Goal: Task Accomplishment & Management: Use online tool/utility

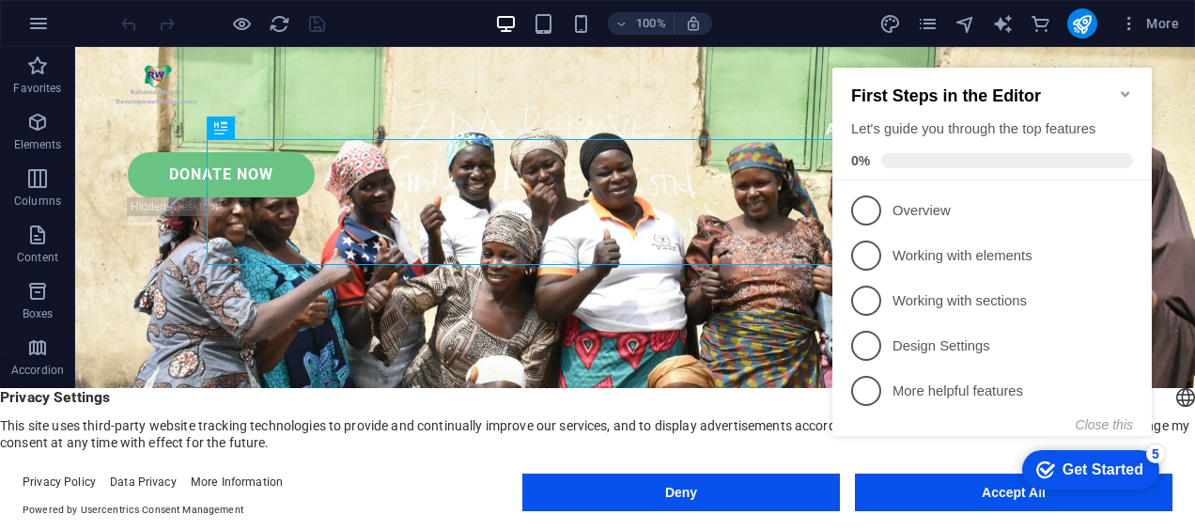
click at [957, 495] on div "checkmark Get Started 5 First Steps in the Editor Let's guide you through the t…" at bounding box center [996, 269] width 342 height 456
click at [953, 495] on div "checkmark Get Started 5 First Steps in the Editor Let's guide you through the t…" at bounding box center [996, 269] width 342 height 456
click at [1122, 86] on icon "Minimize checklist" at bounding box center [1125, 93] width 15 height 15
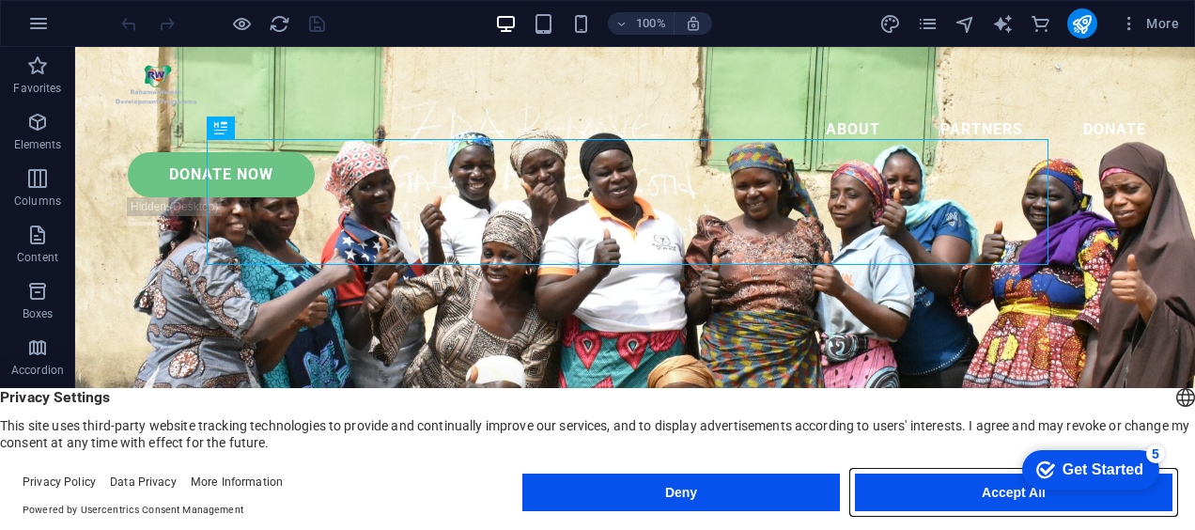
click at [0, 0] on button "Accept All" at bounding box center [0, 0] width 0 height 0
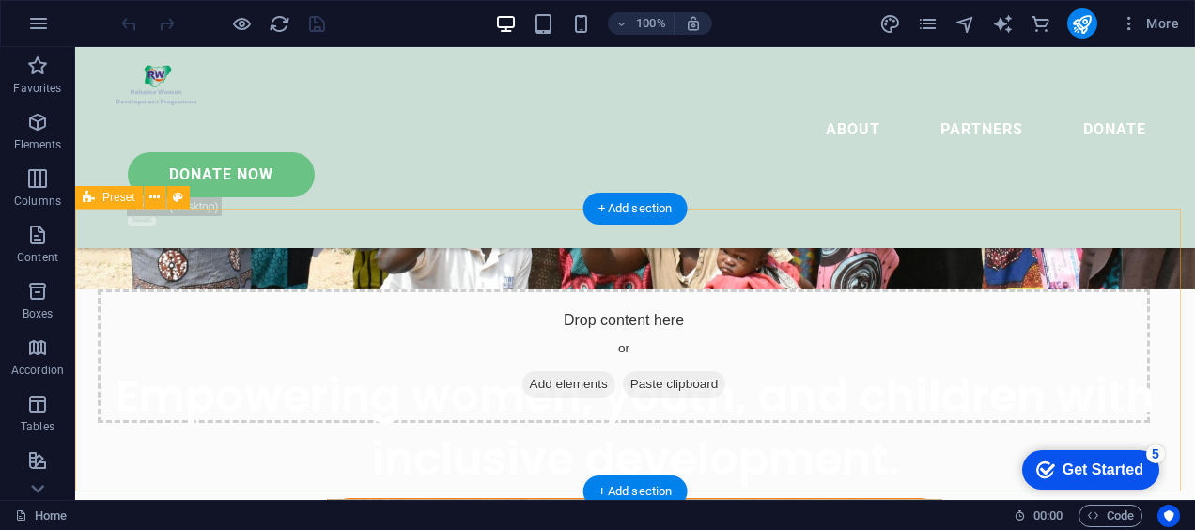
scroll to position [285, 0]
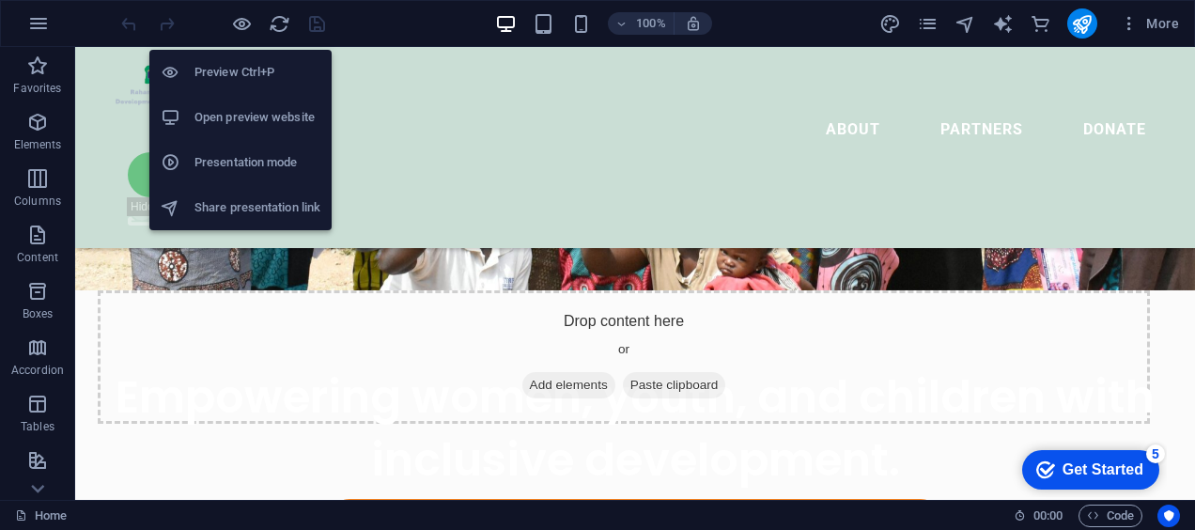
click at [267, 129] on li "Open preview website" at bounding box center [240, 117] width 182 height 45
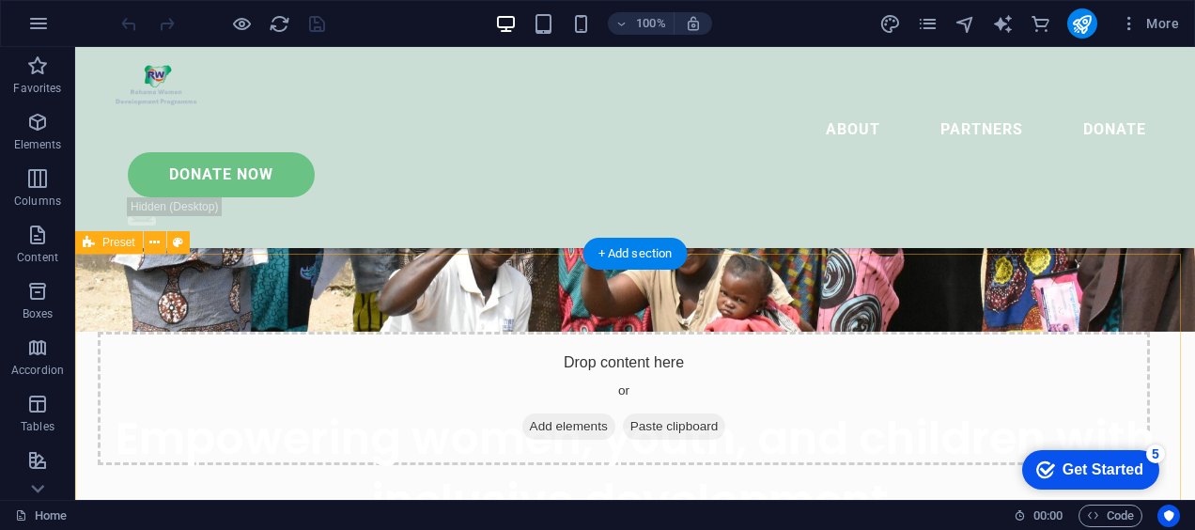
scroll to position [242, 0]
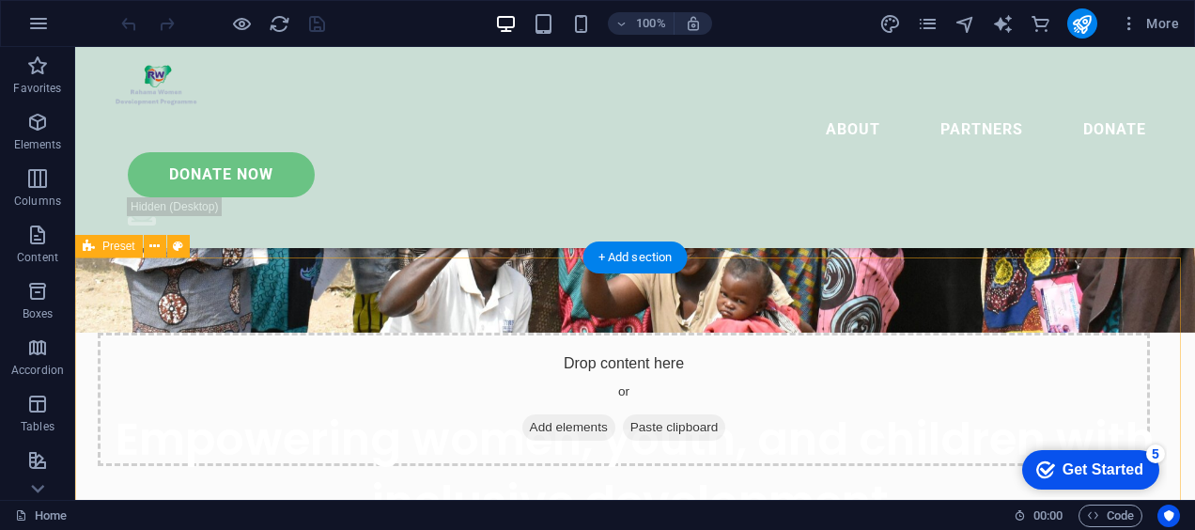
click at [554, 426] on span "Add elements" at bounding box center [569, 427] width 93 height 26
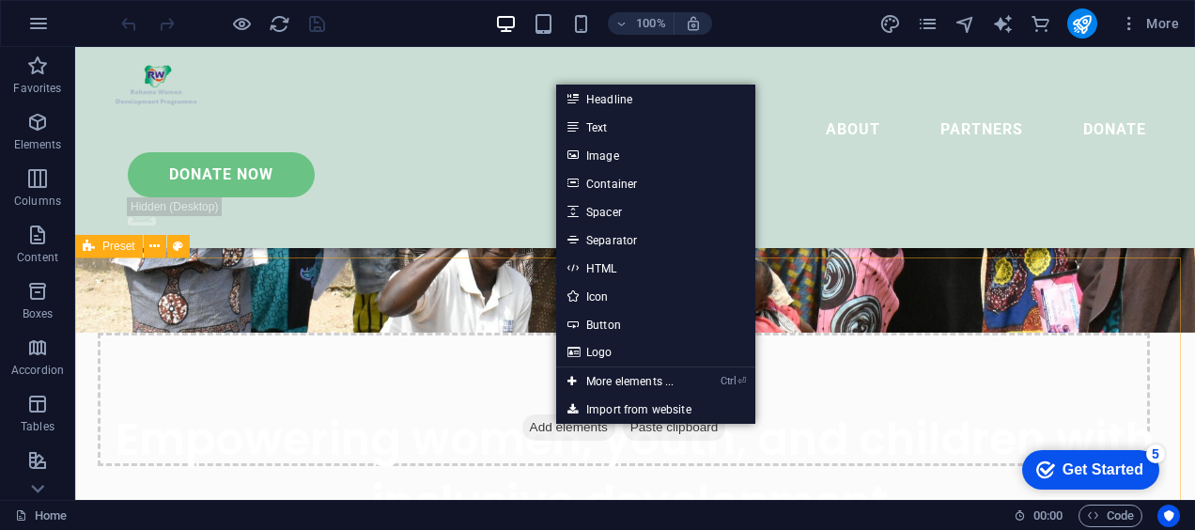
click at [498, 274] on div "Drop content here or Add elements Paste clipboard" at bounding box center [635, 400] width 1120 height 284
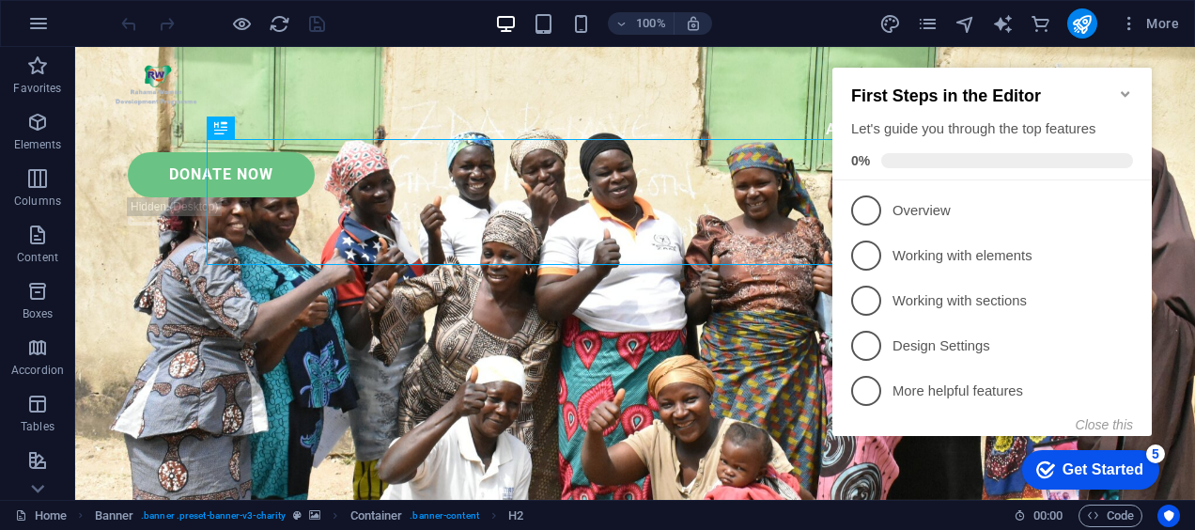
click at [1129, 89] on icon "Minimize checklist" at bounding box center [1125, 93] width 15 height 15
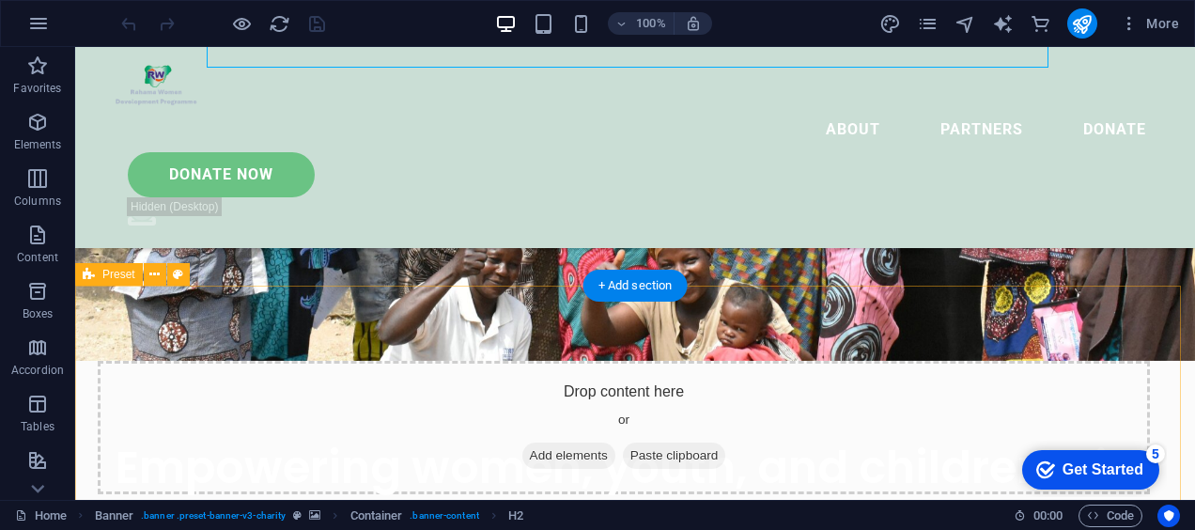
scroll to position [368, 0]
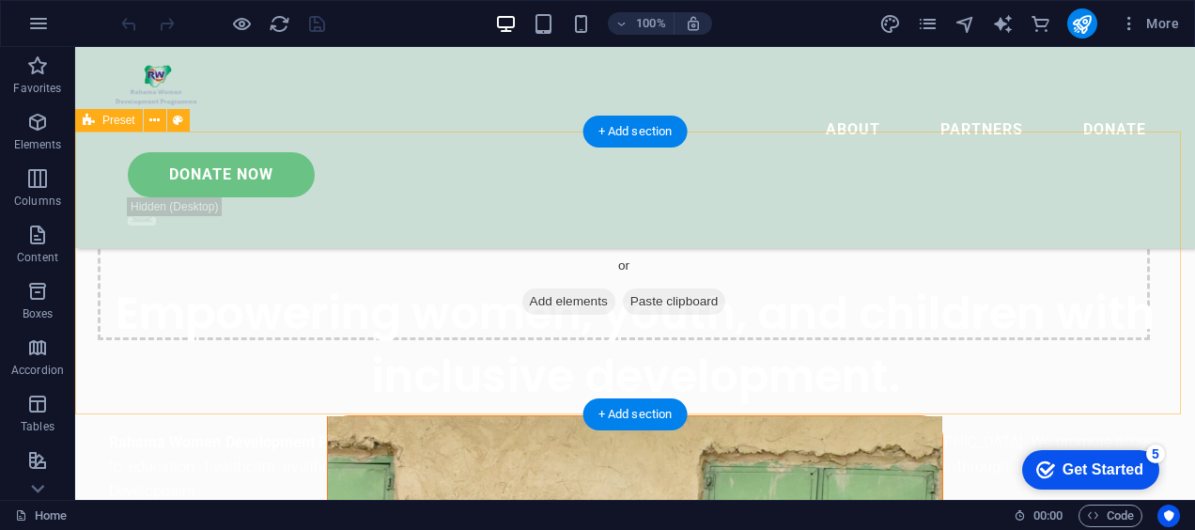
click at [566, 305] on span "Add elements" at bounding box center [569, 302] width 93 height 26
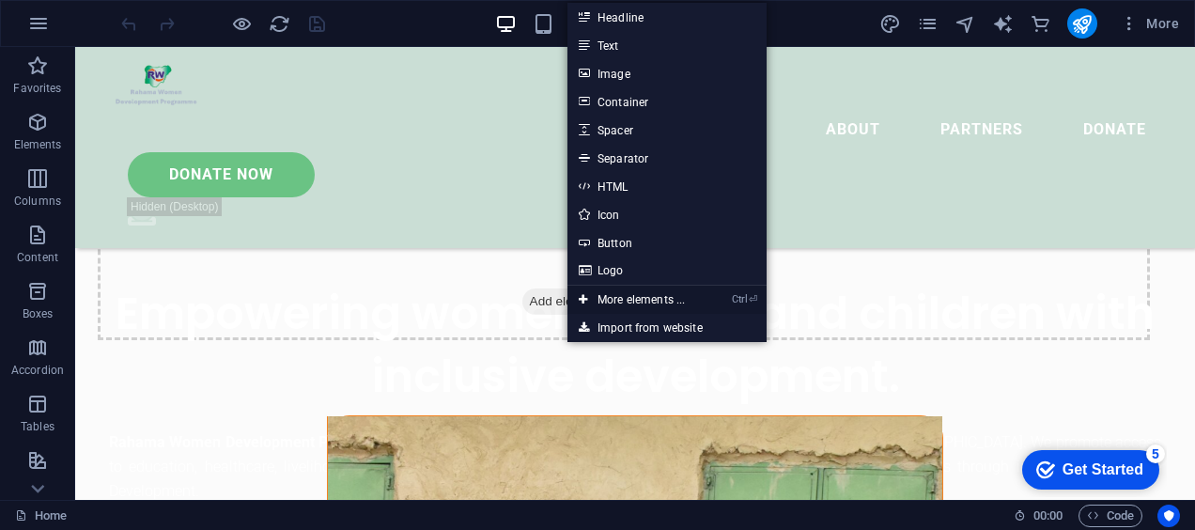
drag, startPoint x: 680, startPoint y: 302, endPoint x: 283, endPoint y: 296, distance: 397.6
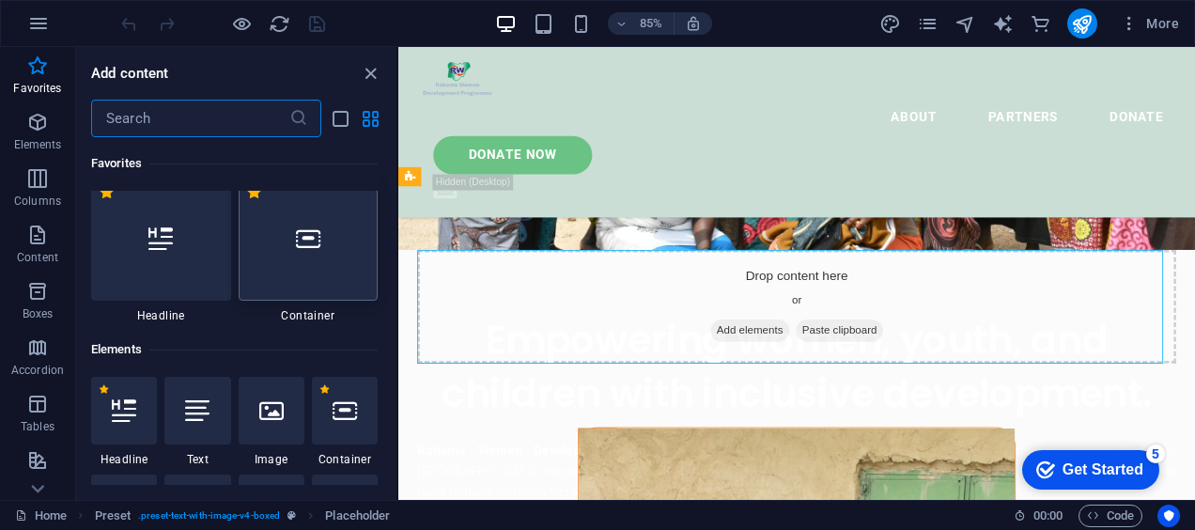
scroll to position [0, 0]
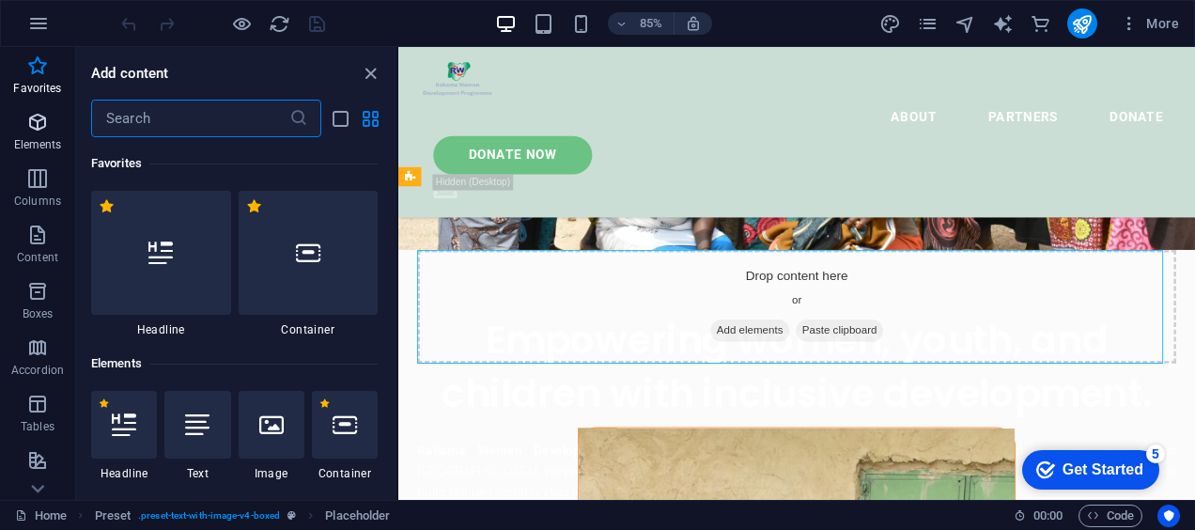
click at [26, 128] on icon "button" at bounding box center [37, 122] width 23 height 23
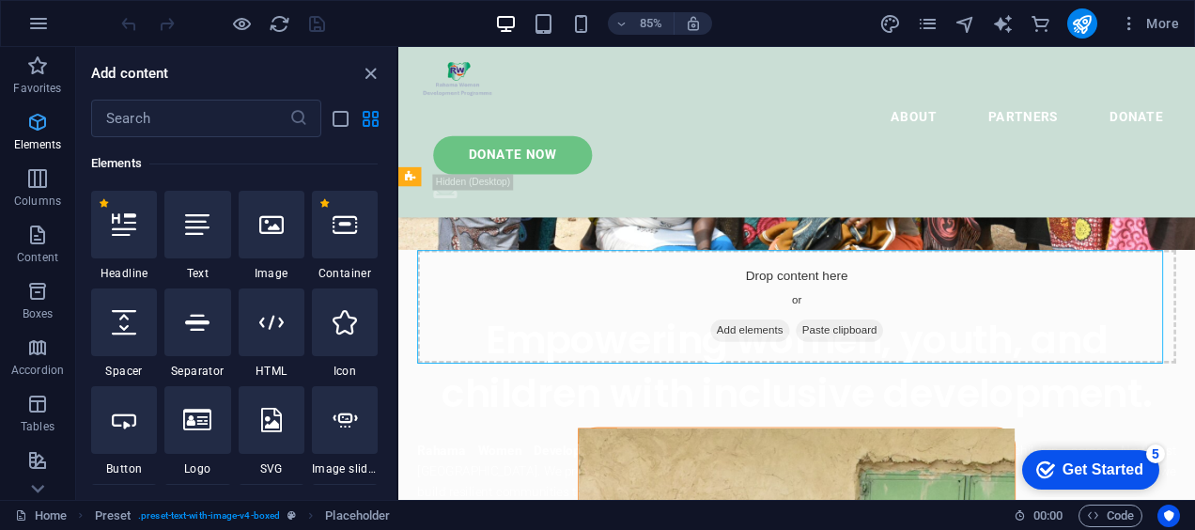
scroll to position [200, 0]
click at [43, 241] on icon "button" at bounding box center [37, 235] width 23 height 23
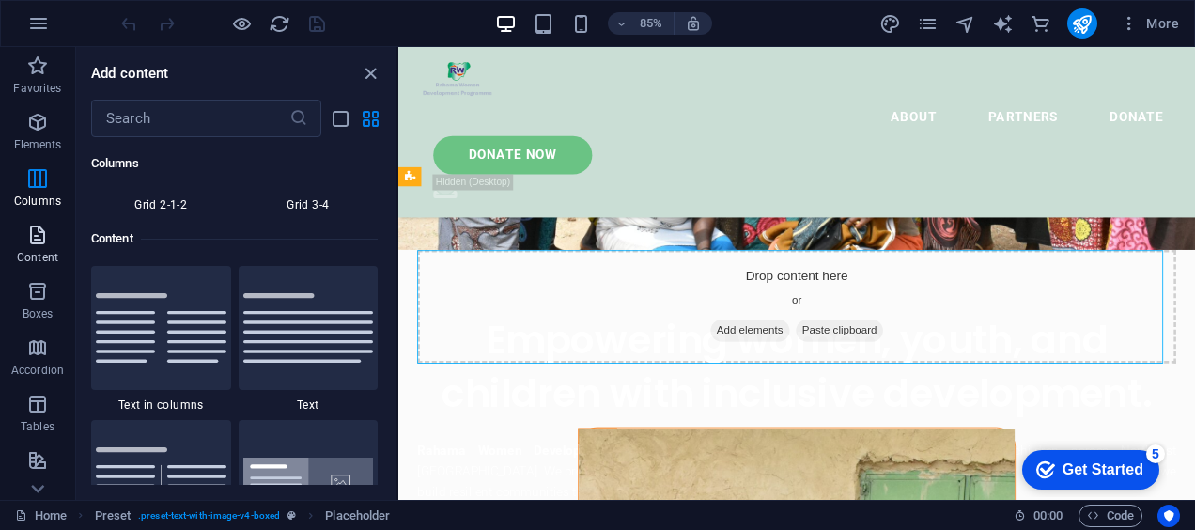
scroll to position [3288, 0]
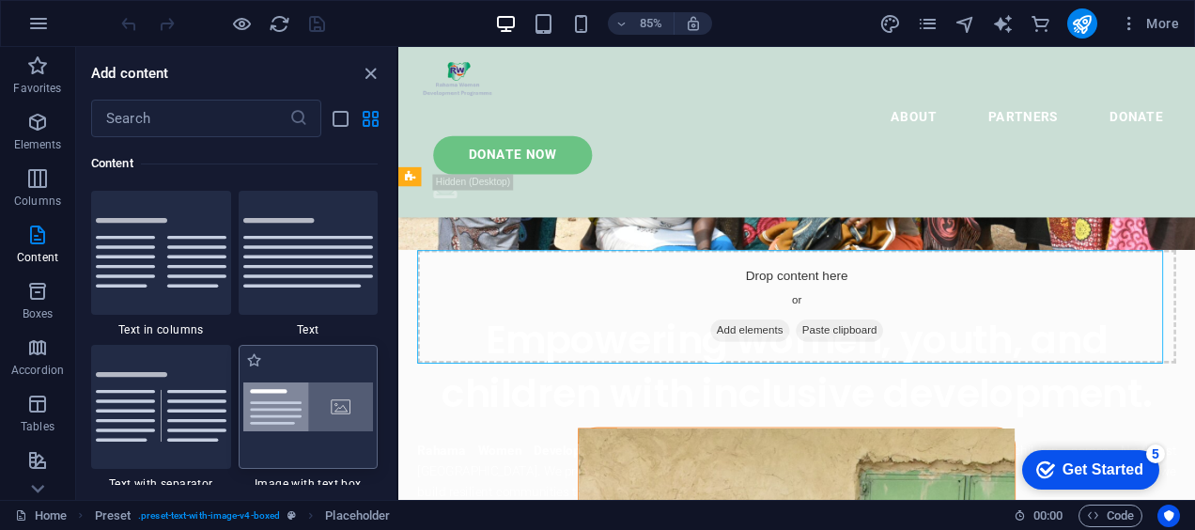
drag, startPoint x: 330, startPoint y: 417, endPoint x: 78, endPoint y: 414, distance: 251.9
click at [330, 417] on img at bounding box center [308, 407] width 131 height 50
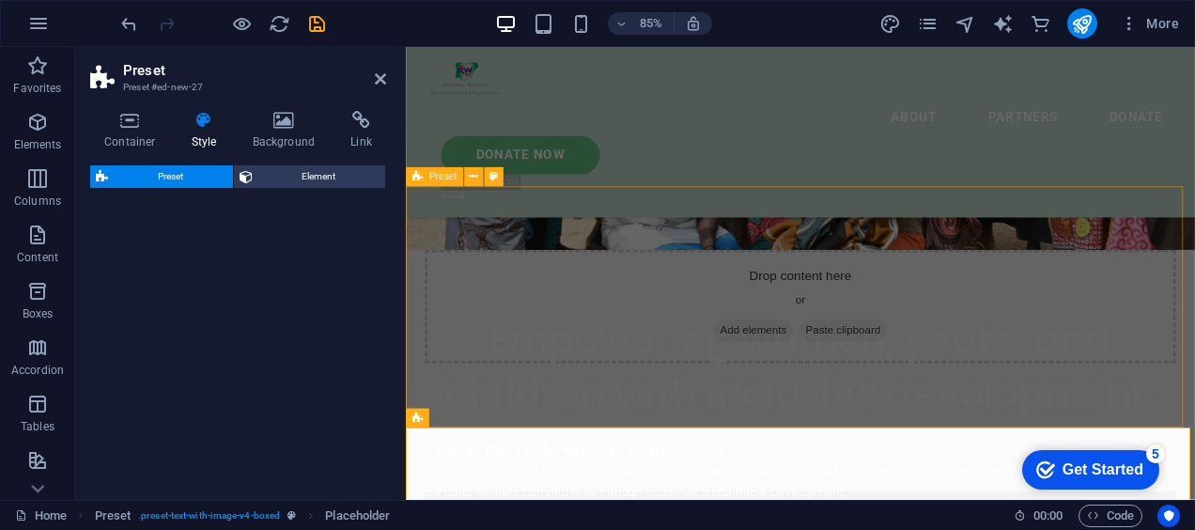
select select "rem"
select select "px"
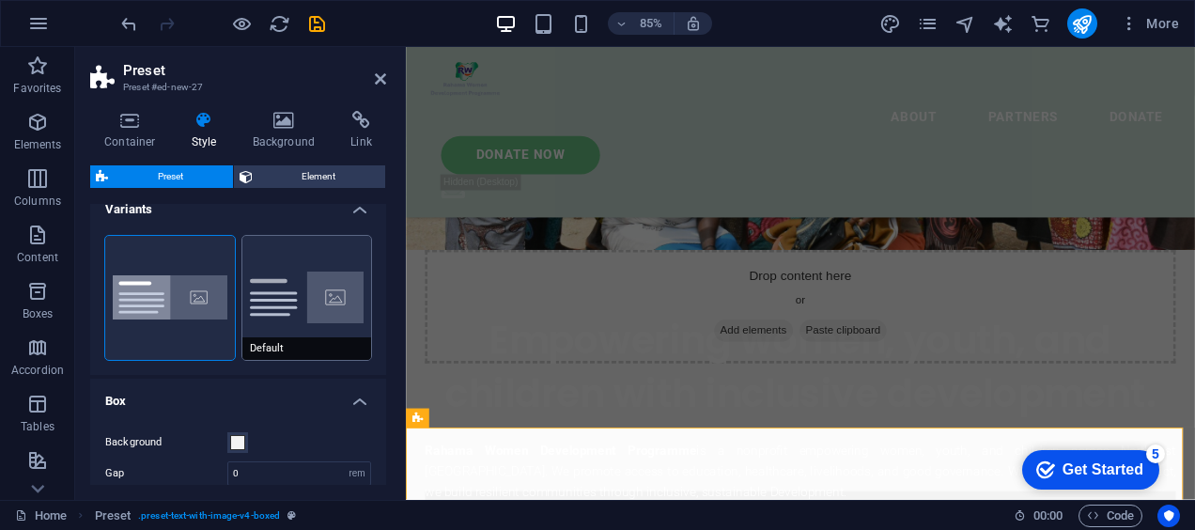
scroll to position [0, 0]
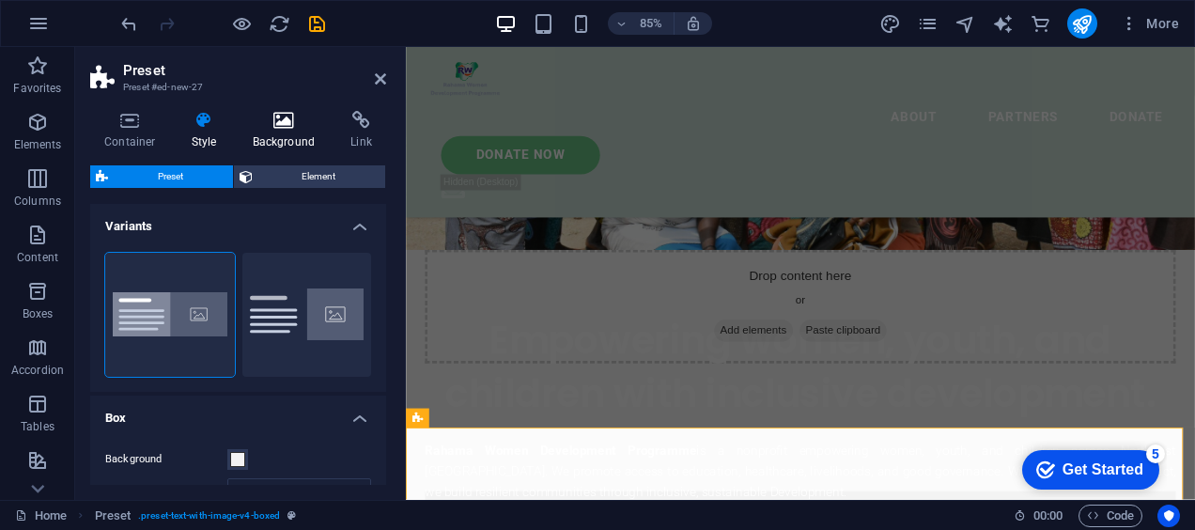
click at [291, 126] on icon at bounding box center [284, 120] width 91 height 19
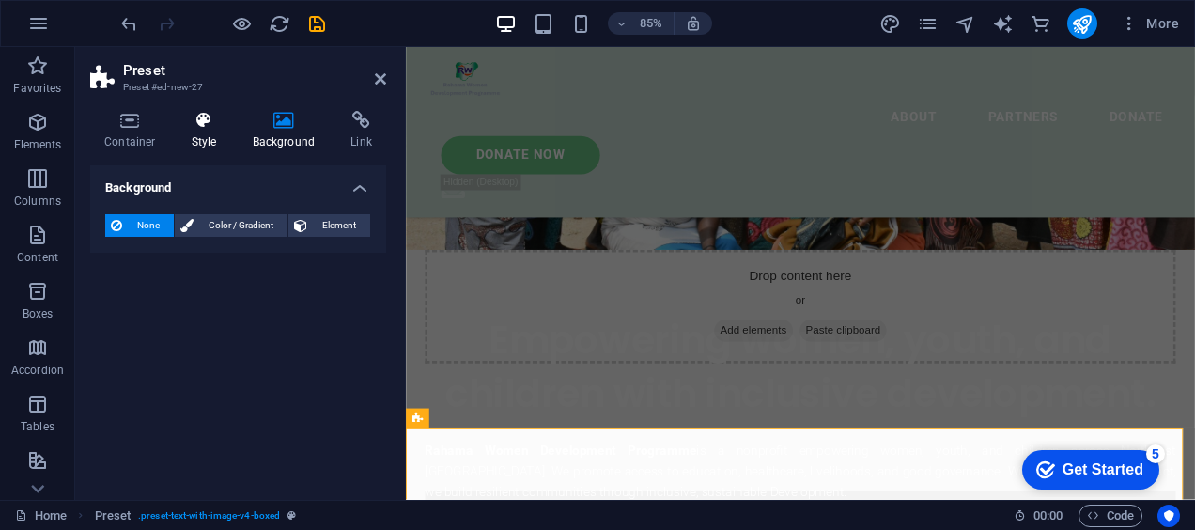
click at [203, 126] on icon at bounding box center [205, 120] width 54 height 19
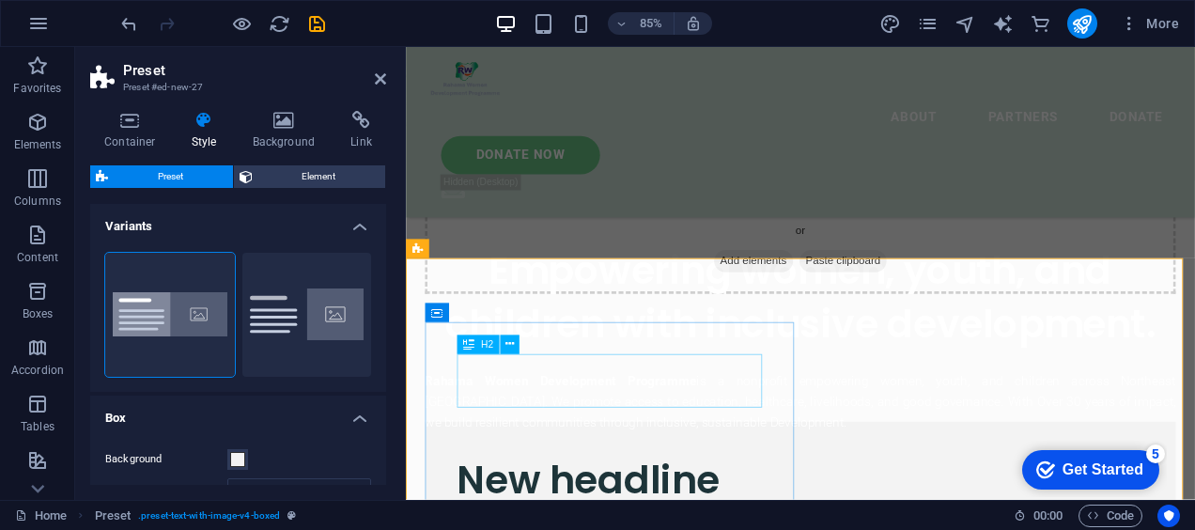
scroll to position [446, 0]
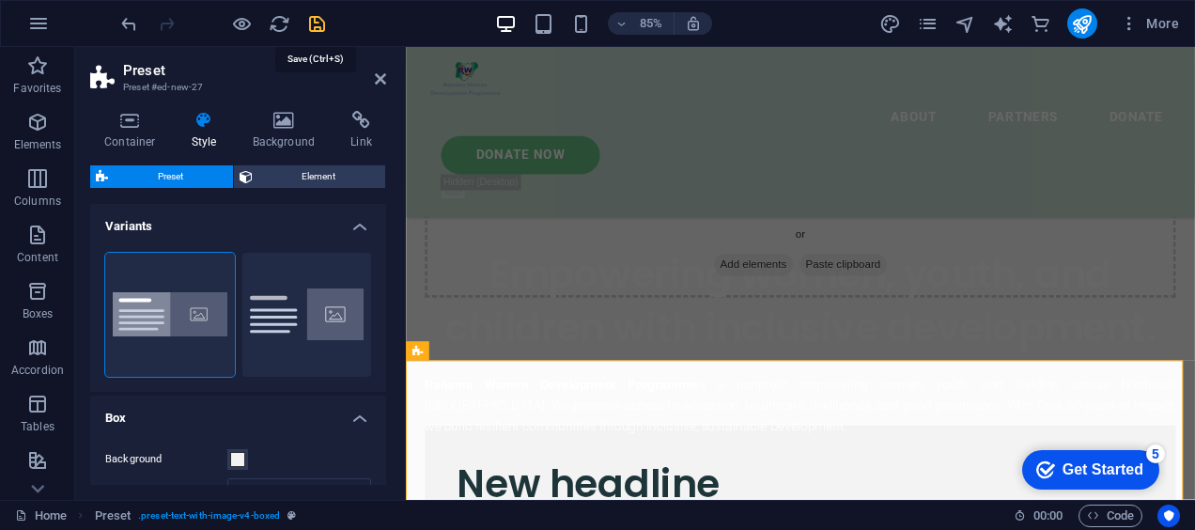
click at [312, 22] on icon "save" at bounding box center [317, 24] width 22 height 22
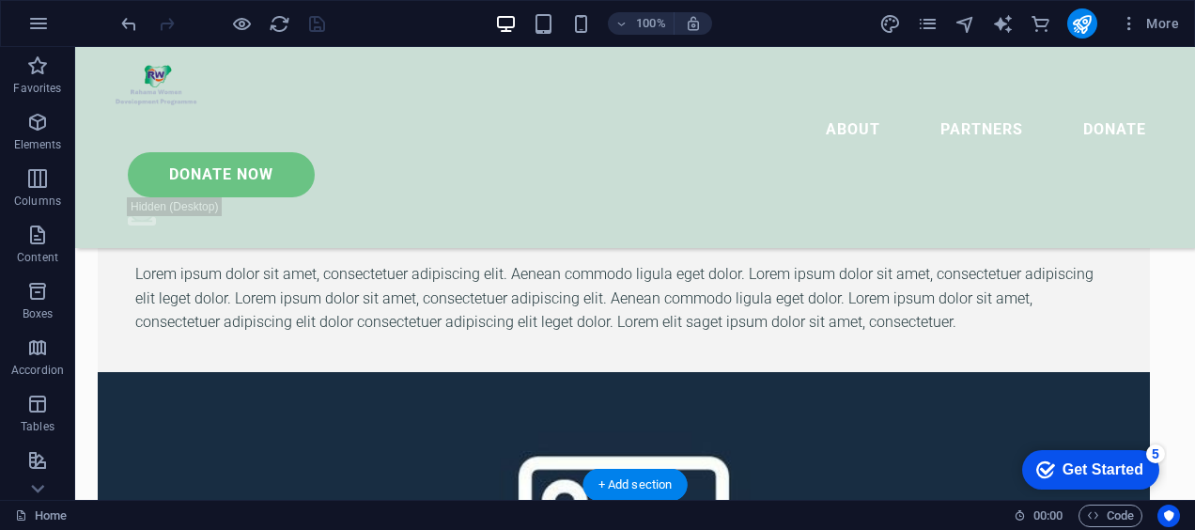
scroll to position [757, 0]
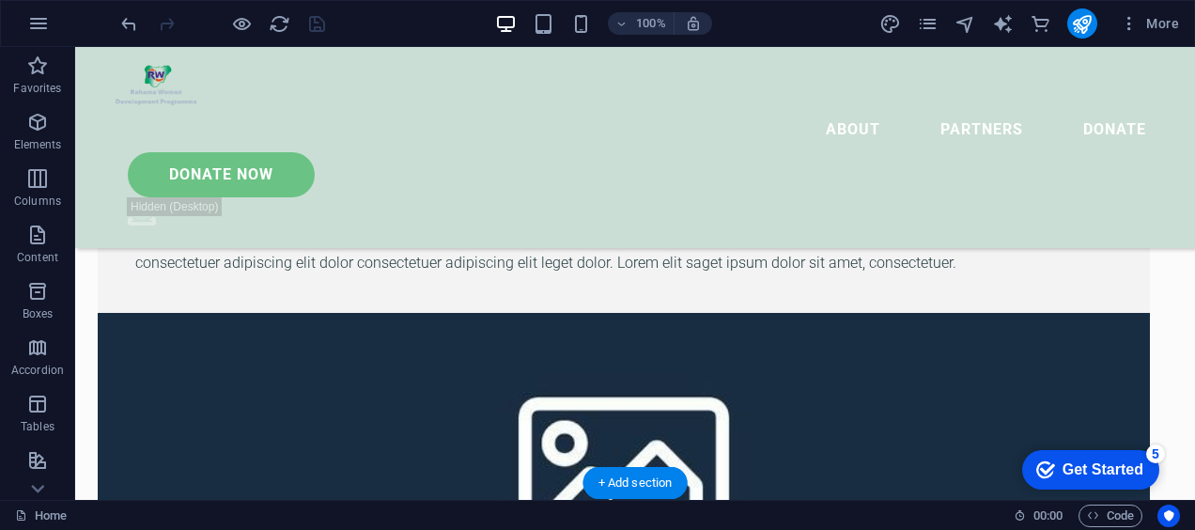
click at [849, 313] on figure at bounding box center [624, 466] width 1053 height 306
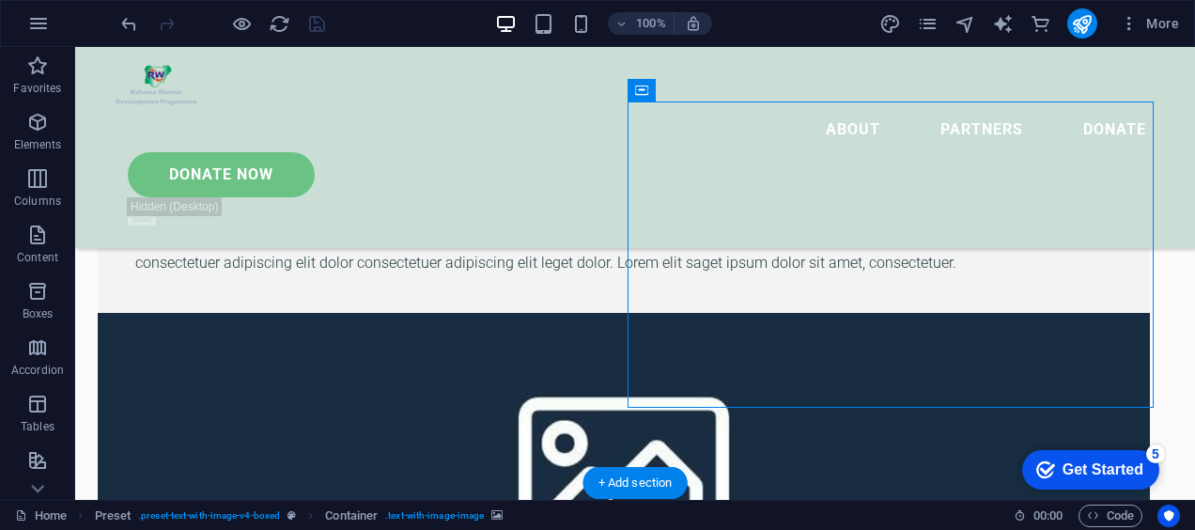
click at [842, 313] on figure at bounding box center [624, 466] width 1053 height 306
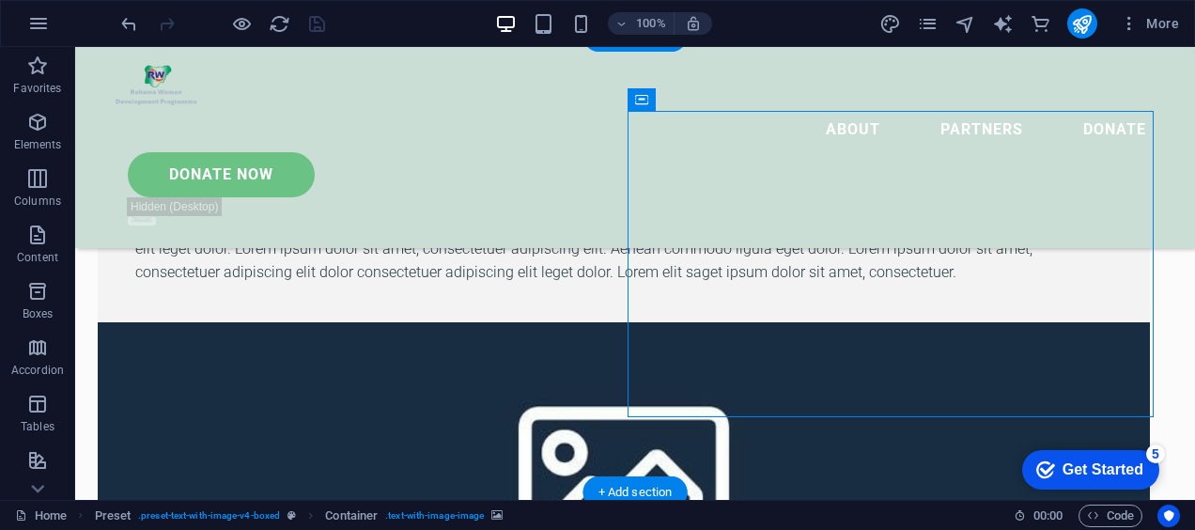
scroll to position [741, 0]
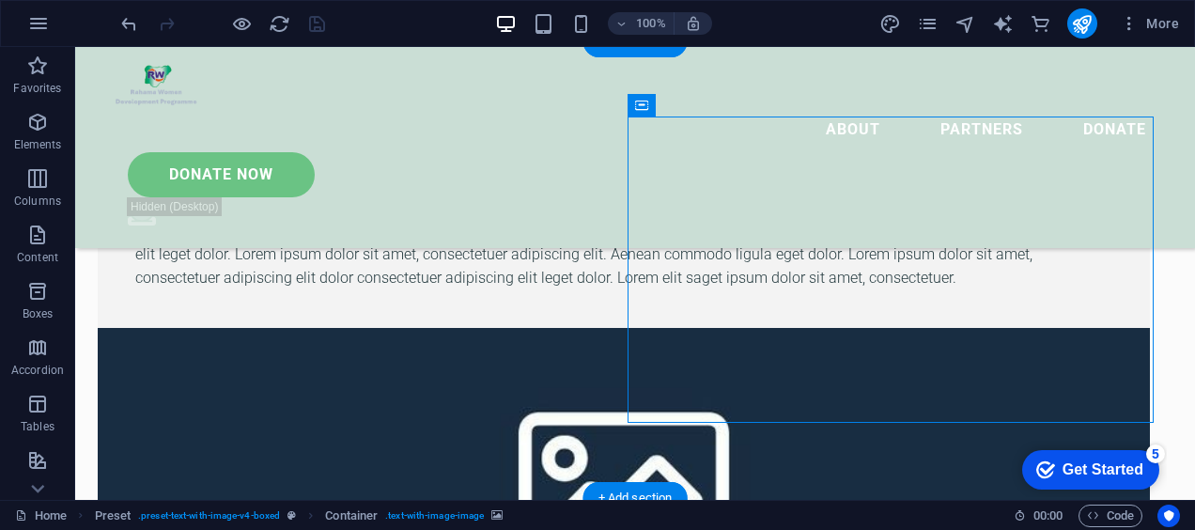
click at [904, 328] on figure at bounding box center [624, 481] width 1053 height 306
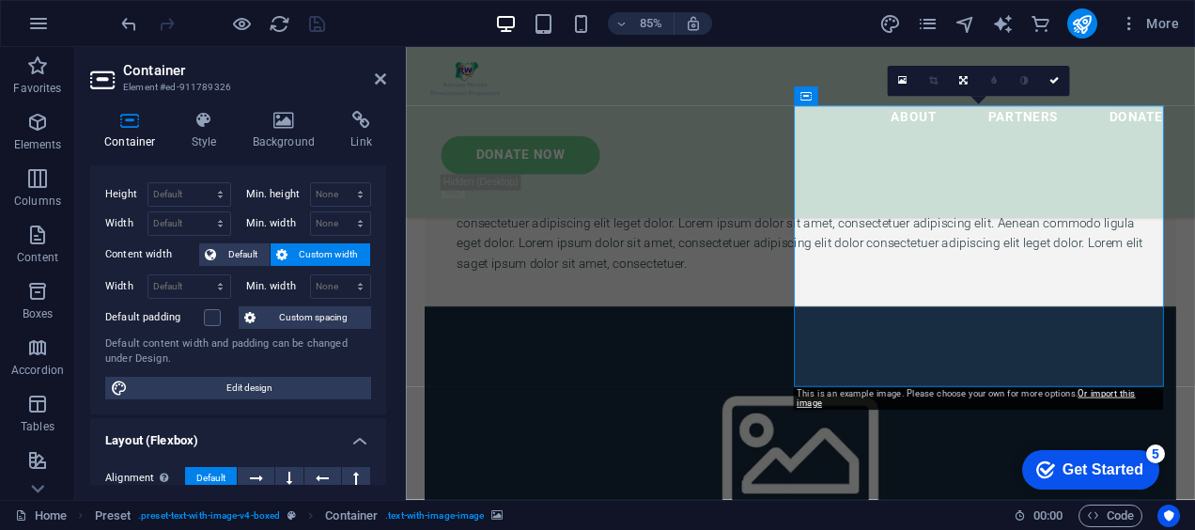
scroll to position [0, 0]
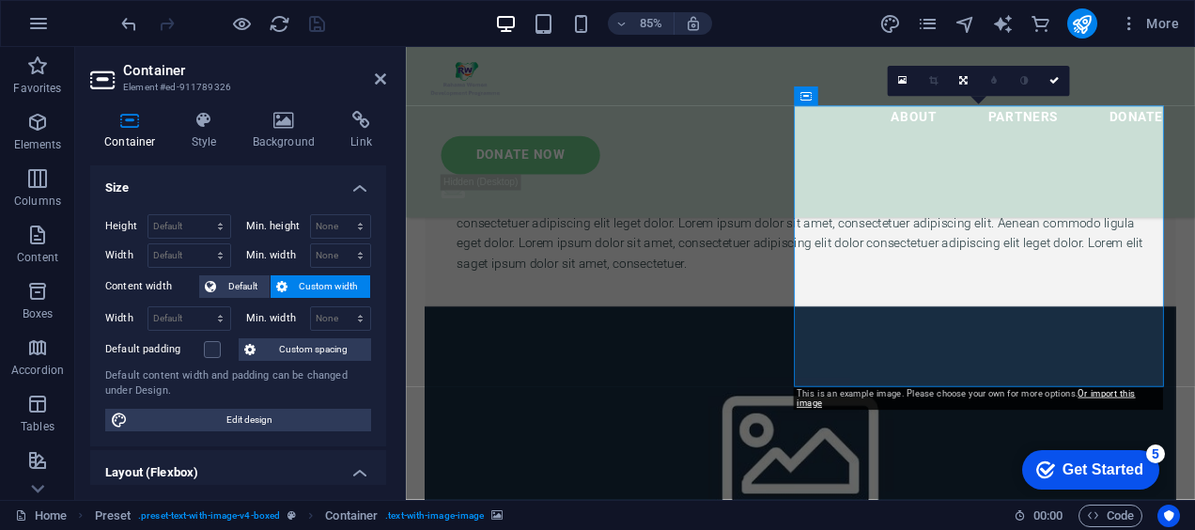
click at [1017, 352] on figure at bounding box center [870, 517] width 883 height 331
click at [902, 84] on icon at bounding box center [902, 81] width 8 height 11
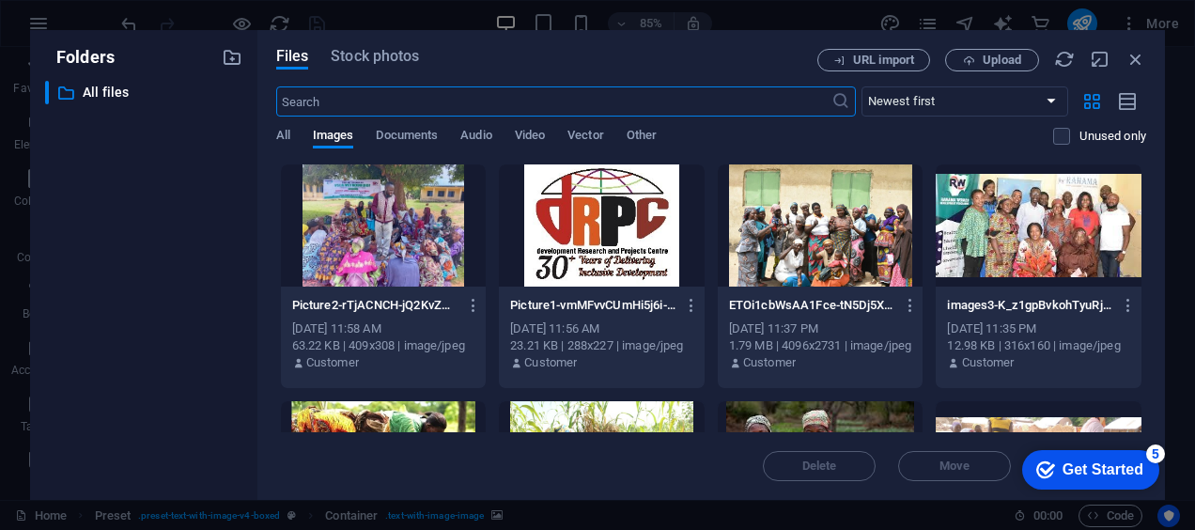
scroll to position [1583, 0]
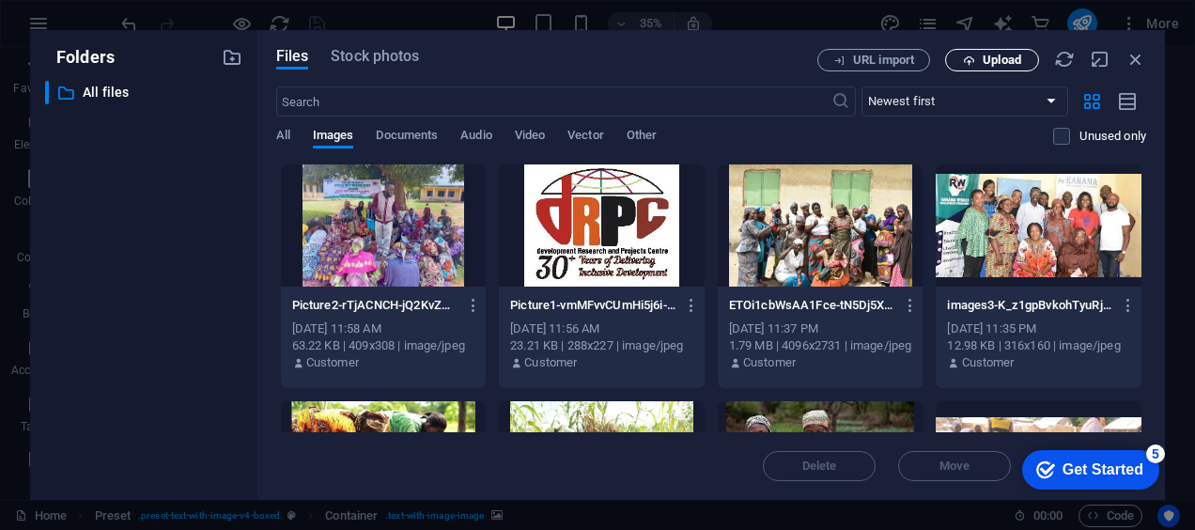
click at [995, 51] on button "Upload" at bounding box center [992, 60] width 94 height 23
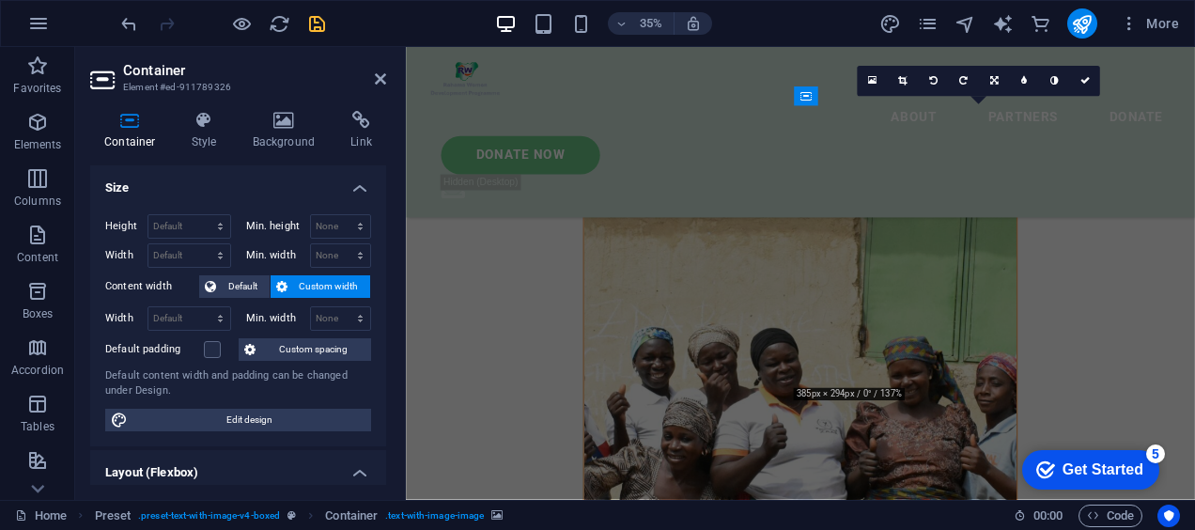
scroll to position [821, 0]
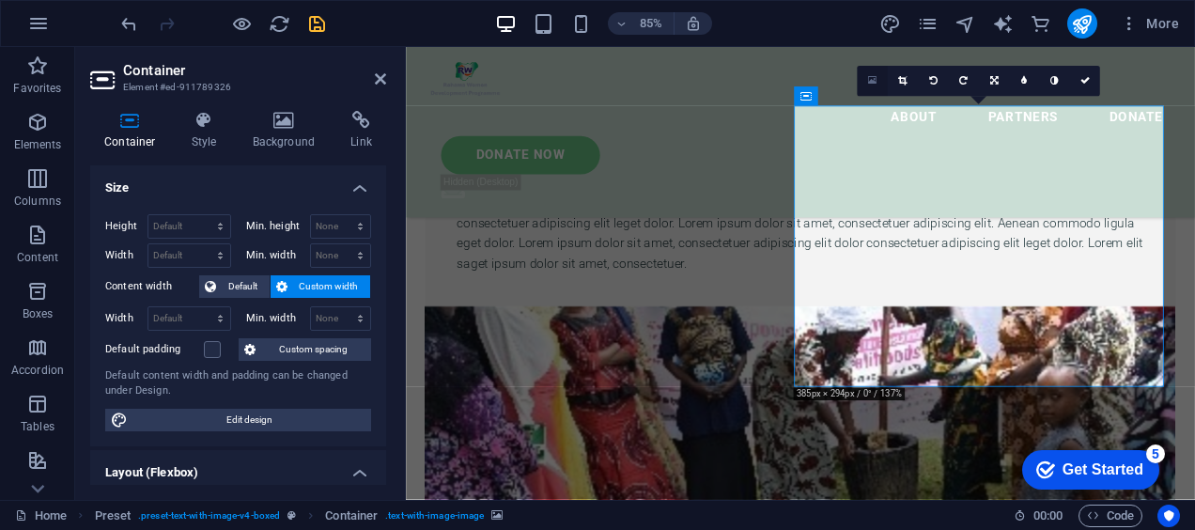
click at [881, 83] on link at bounding box center [873, 81] width 30 height 30
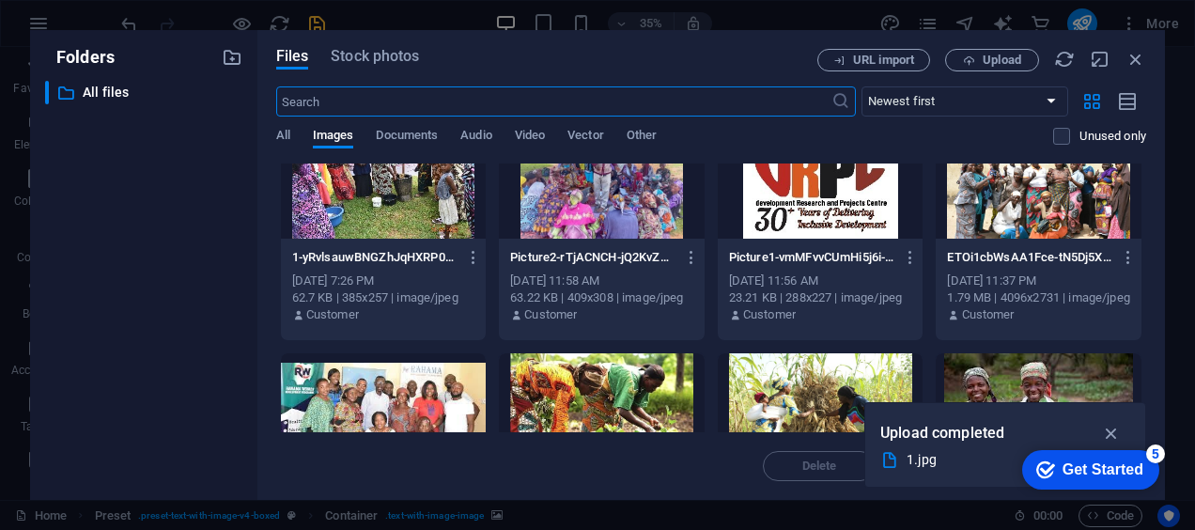
scroll to position [0, 0]
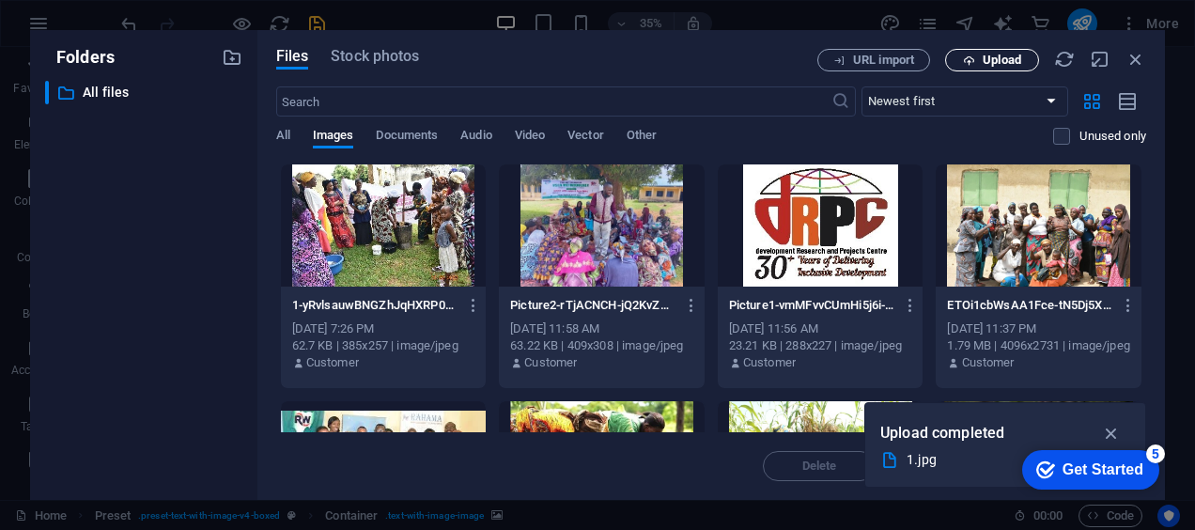
click at [993, 62] on span "Upload" at bounding box center [1002, 60] width 39 height 11
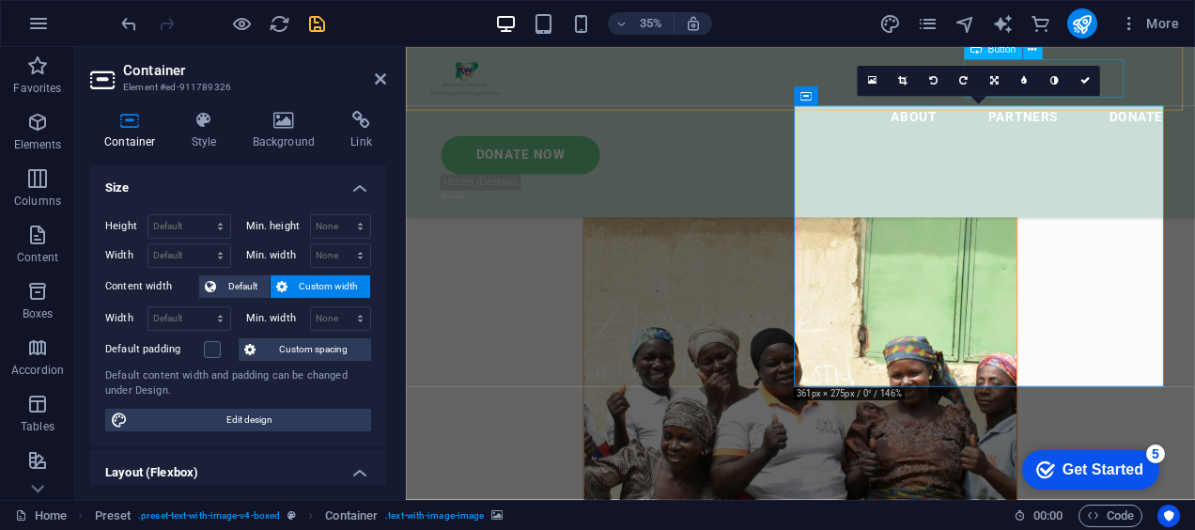
scroll to position [821, 0]
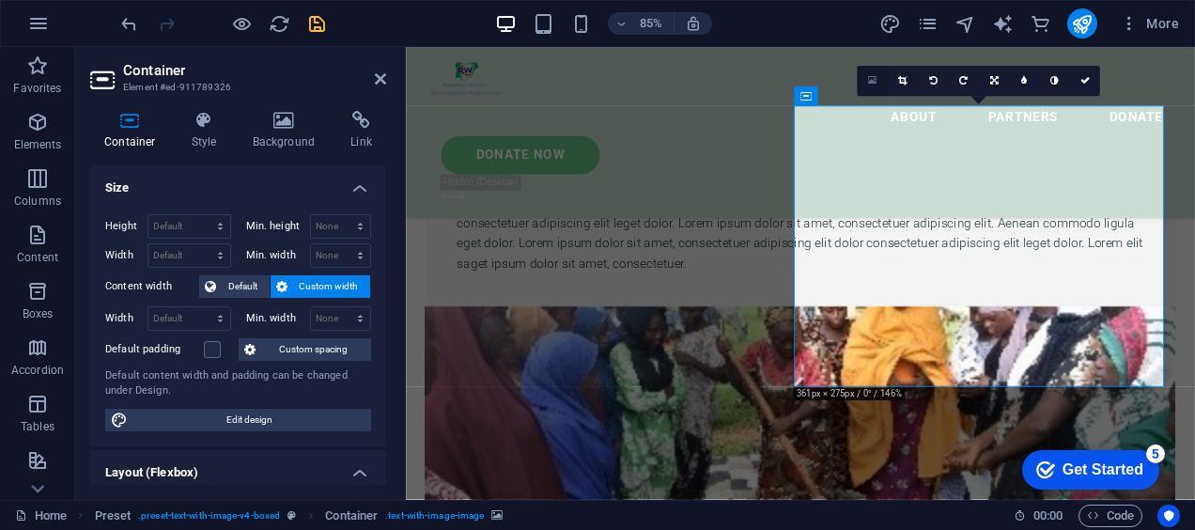
click at [878, 84] on link at bounding box center [873, 81] width 30 height 30
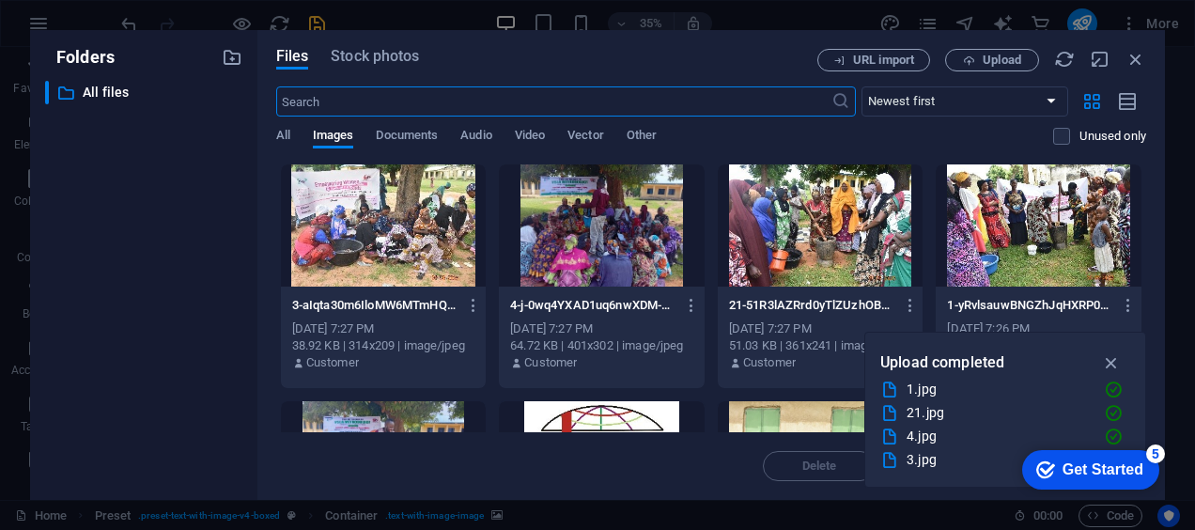
scroll to position [1583, 0]
click at [419, 245] on div at bounding box center [384, 225] width 206 height 122
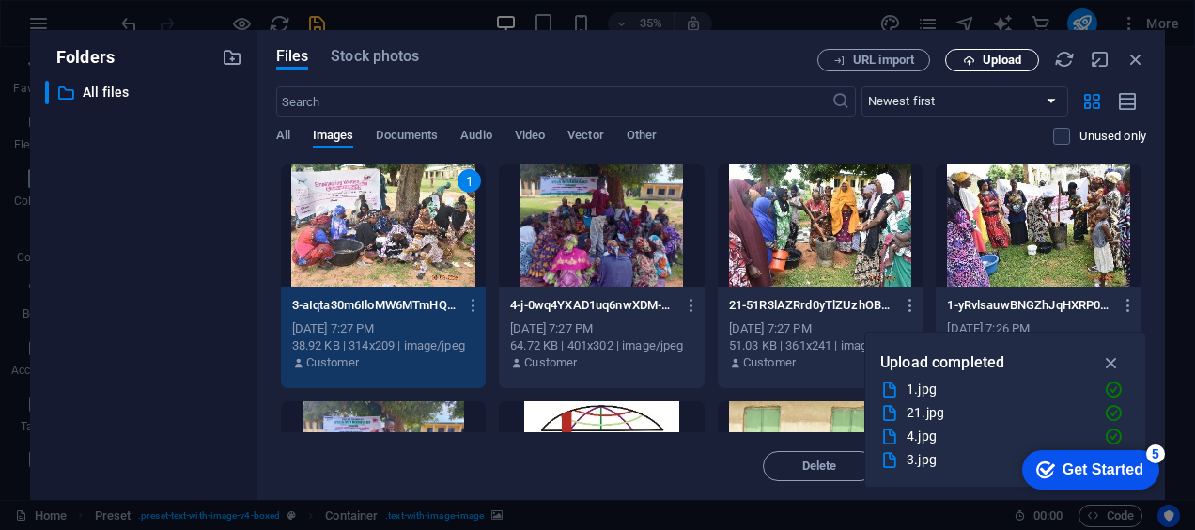
click at [985, 56] on span "Upload" at bounding box center [1002, 60] width 39 height 11
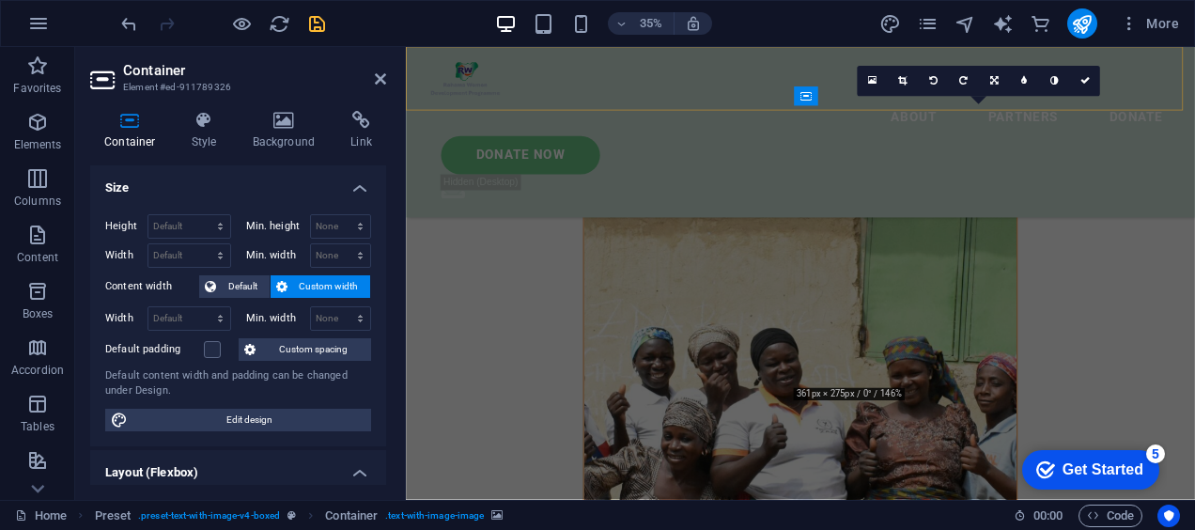
scroll to position [821, 0]
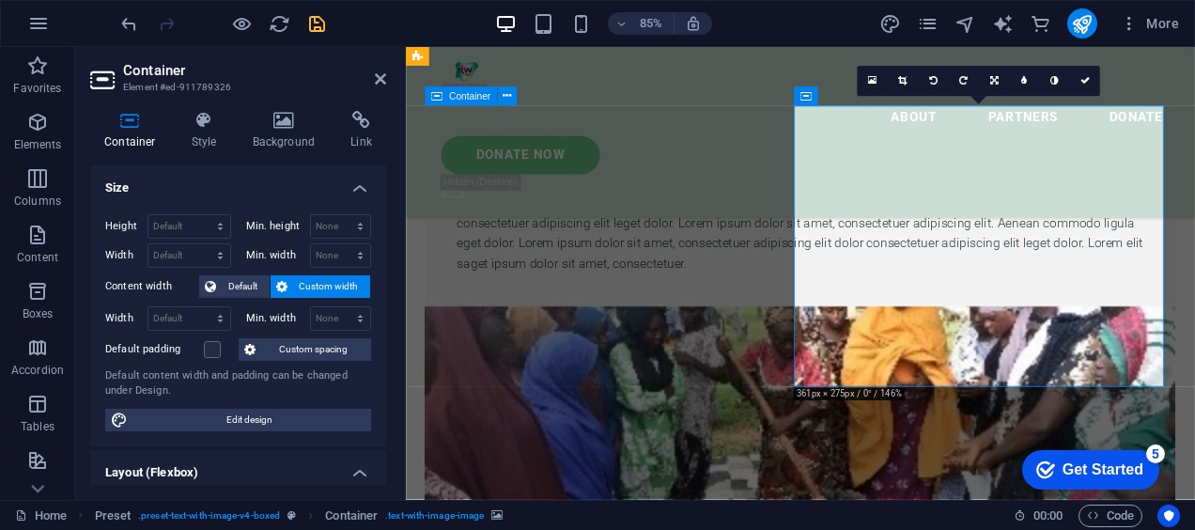
click at [1183, 352] on figure at bounding box center [870, 517] width 883 height 331
click at [877, 81] on link at bounding box center [873, 81] width 30 height 30
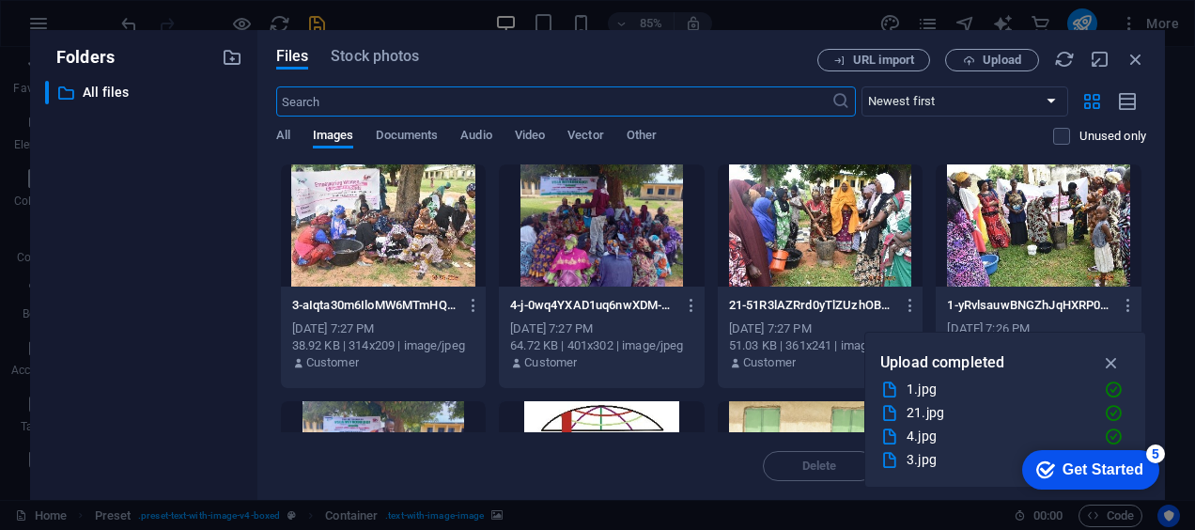
scroll to position [1583, 0]
click at [434, 235] on div at bounding box center [384, 225] width 206 height 122
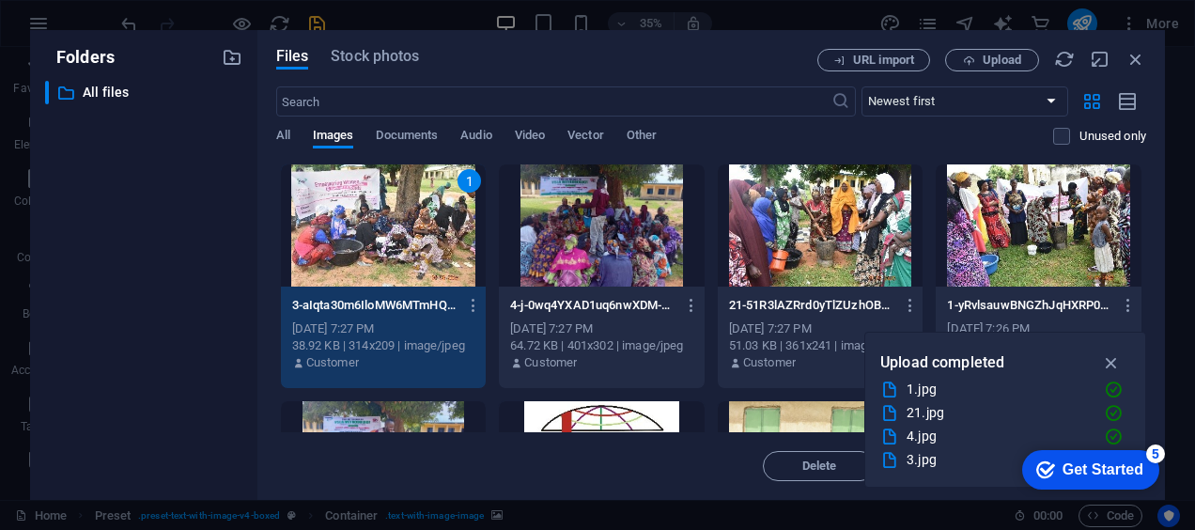
scroll to position [936, 0]
click at [1135, 60] on icon "button" at bounding box center [1136, 59] width 21 height 21
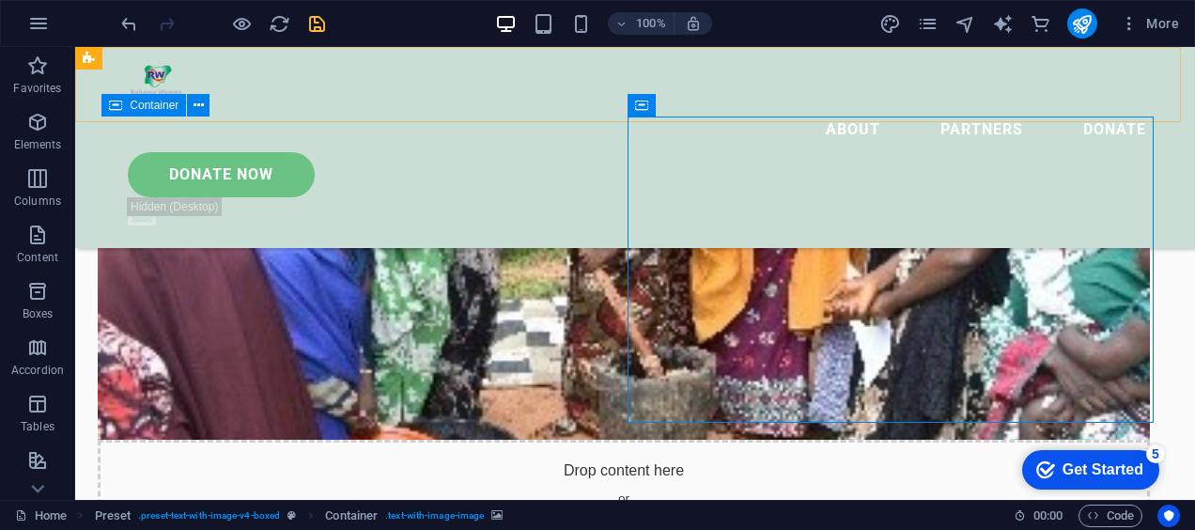
scroll to position [741, 0]
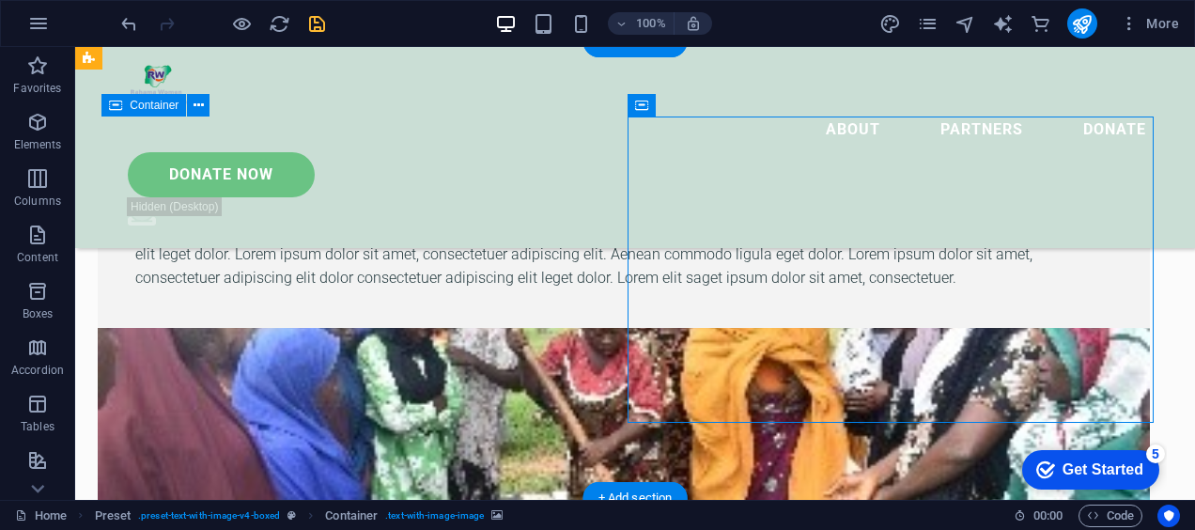
click at [961, 328] on figure at bounding box center [624, 481] width 1053 height 306
click at [929, 328] on figure at bounding box center [624, 481] width 1053 height 306
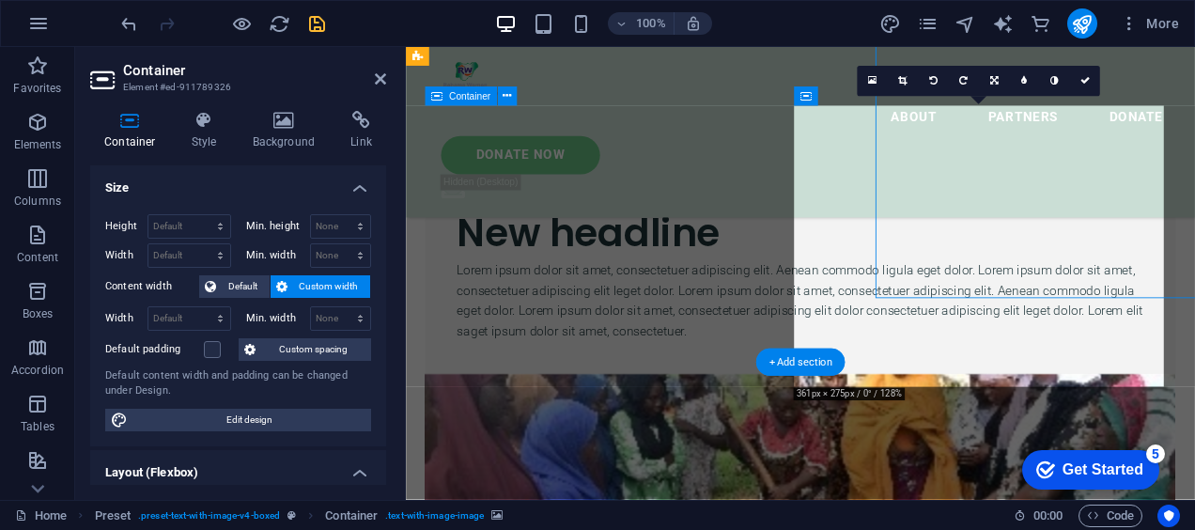
scroll to position [821, 0]
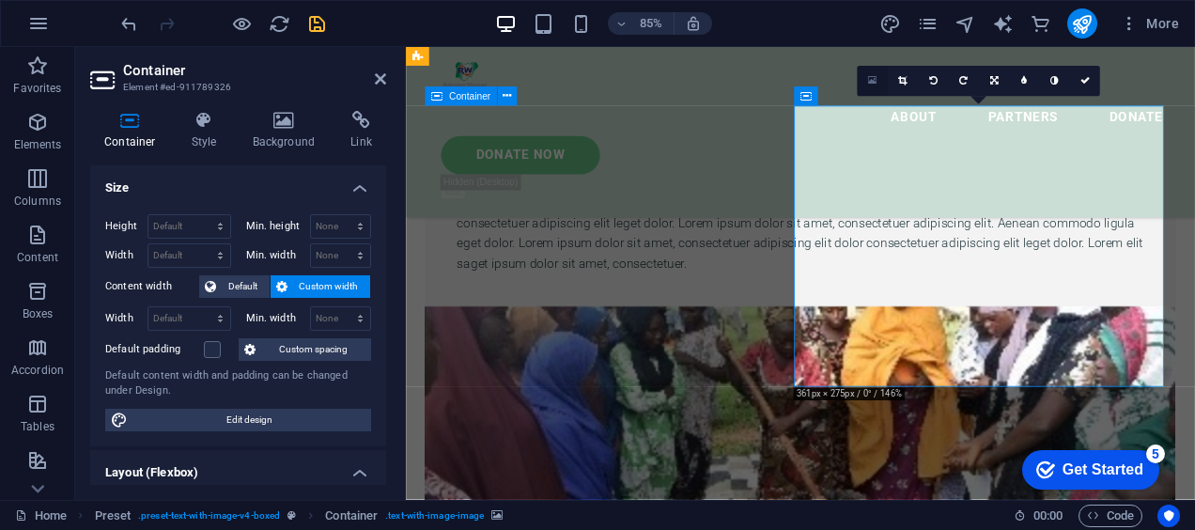
click at [871, 81] on icon at bounding box center [872, 81] width 8 height 11
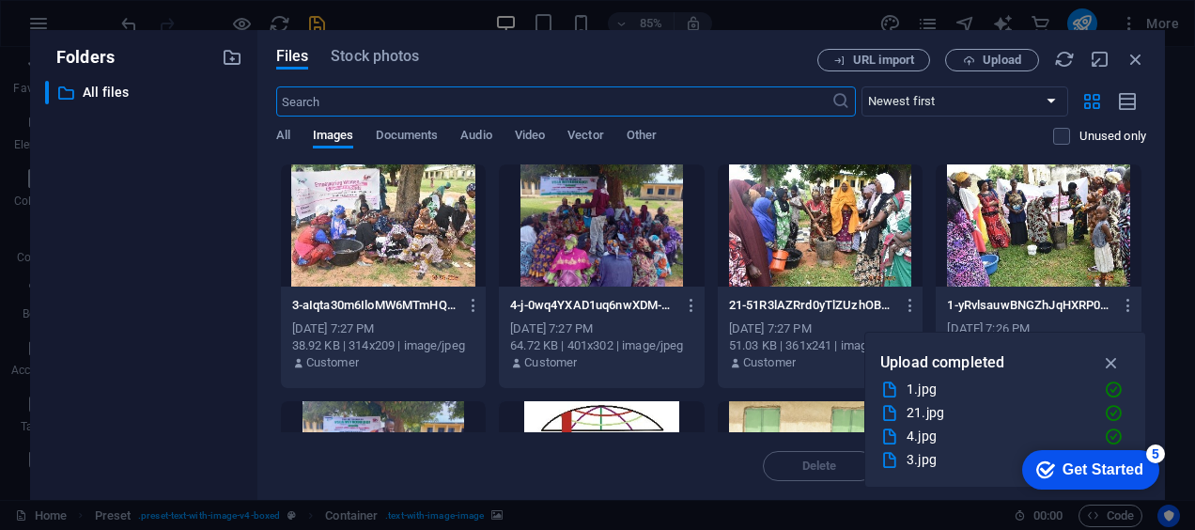
scroll to position [1583, 0]
click at [1101, 213] on div at bounding box center [1039, 225] width 206 height 122
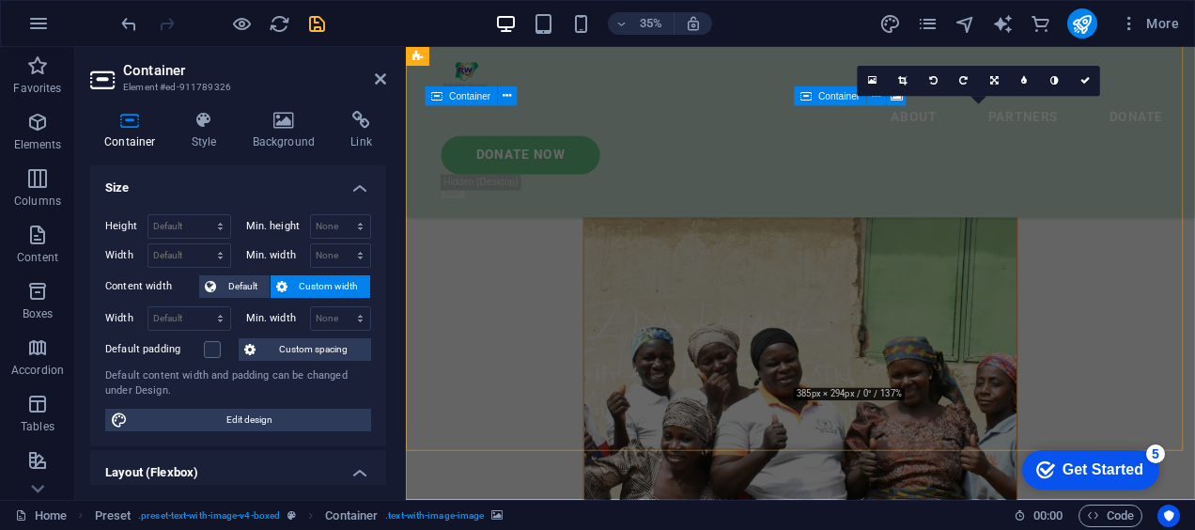
scroll to position [821, 0]
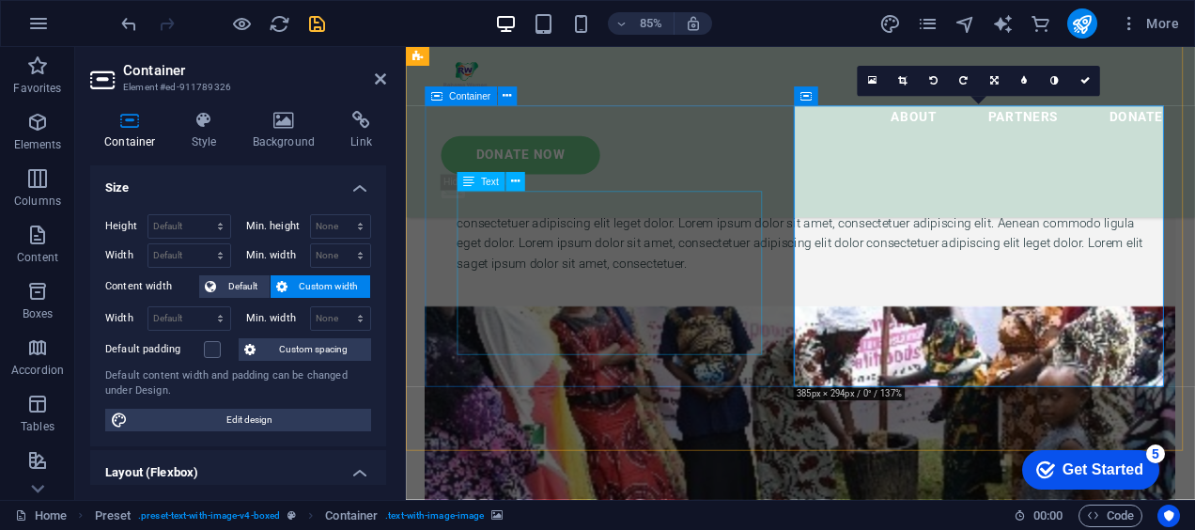
click at [691, 309] on div "Lorem ipsum dolor sit amet, consectetuer adipiscing elit. Aenean commodo ligula…" at bounding box center [870, 266] width 808 height 96
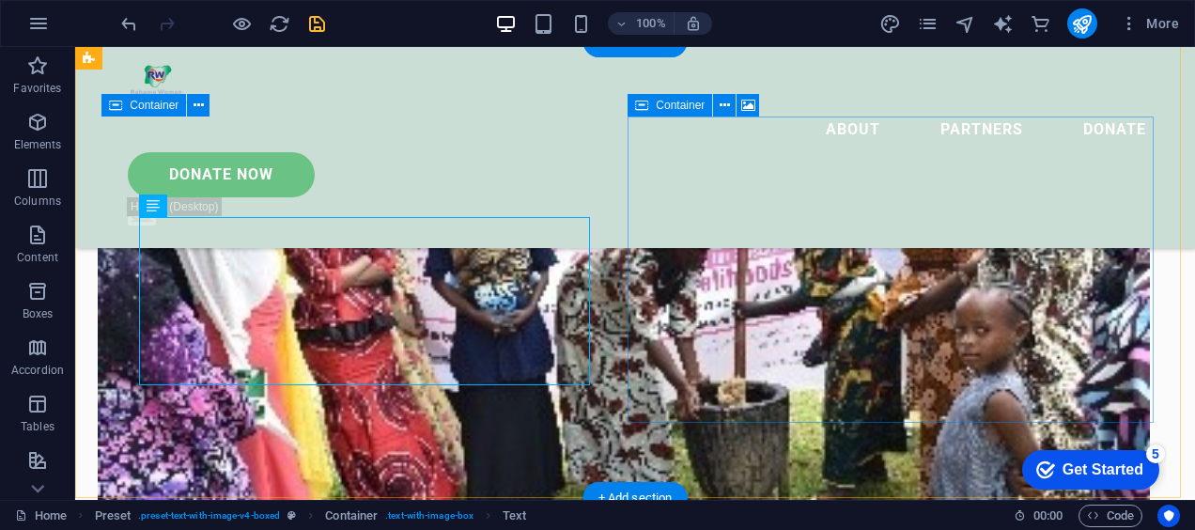
scroll to position [741, 0]
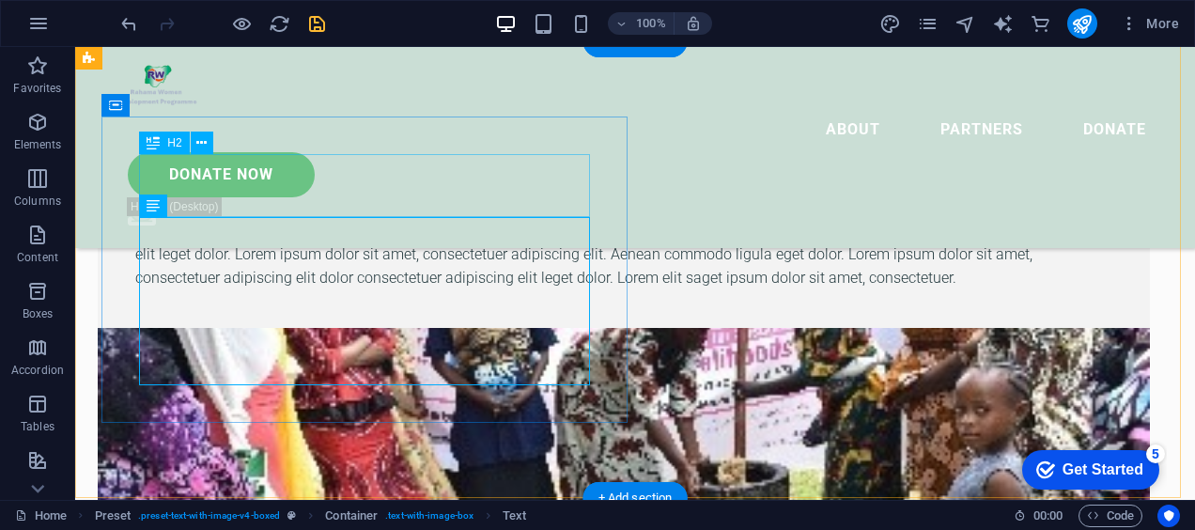
click at [331, 190] on div "New headline" at bounding box center [623, 186] width 977 height 63
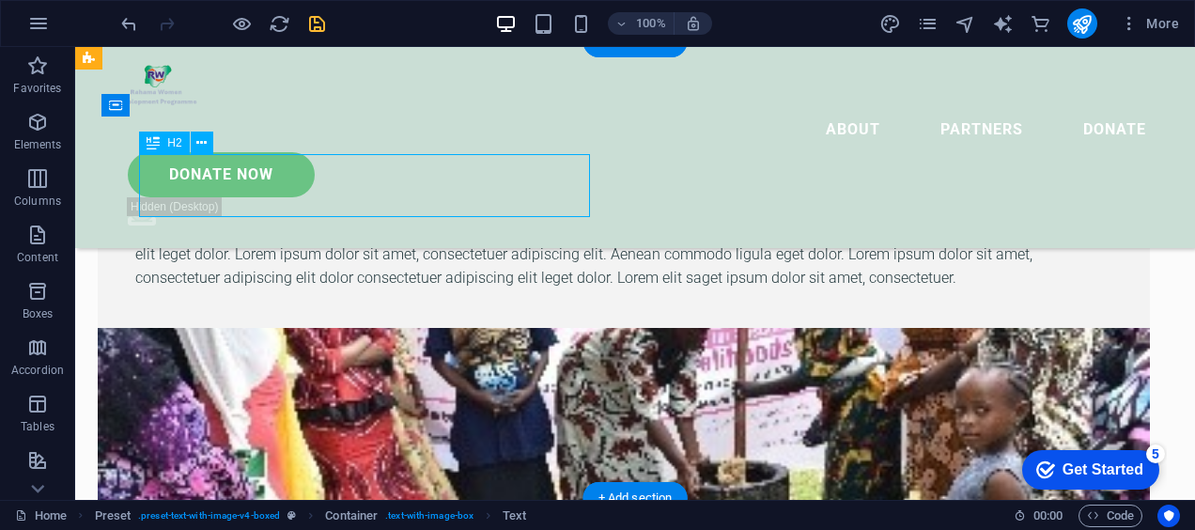
click at [331, 190] on div "New headline" at bounding box center [623, 186] width 977 height 63
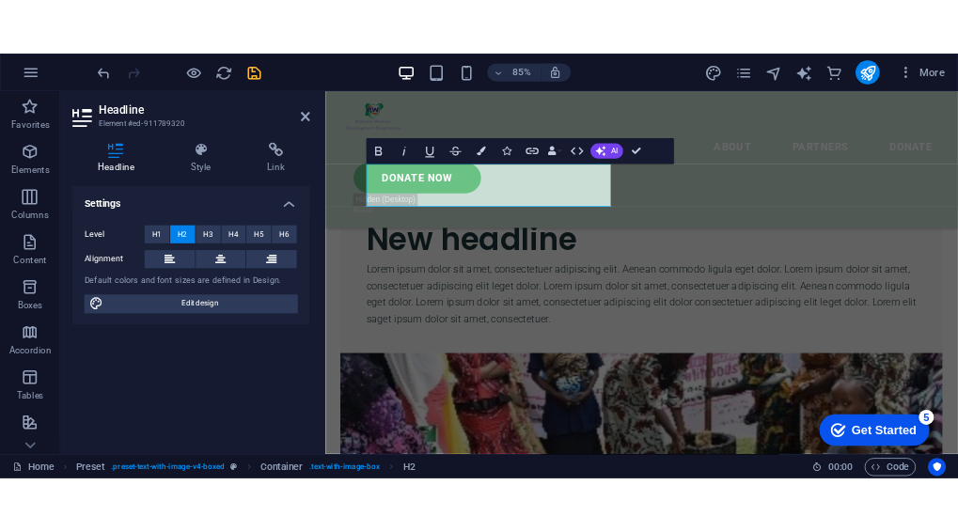
scroll to position [821, 0]
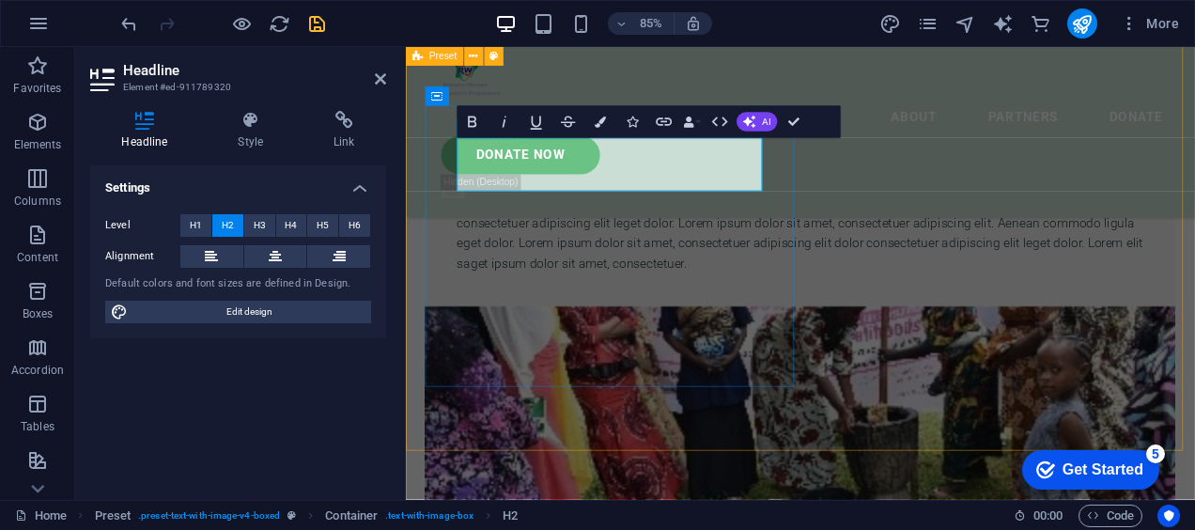
click at [704, 196] on h2 "New headline" at bounding box center [870, 186] width 808 height 63
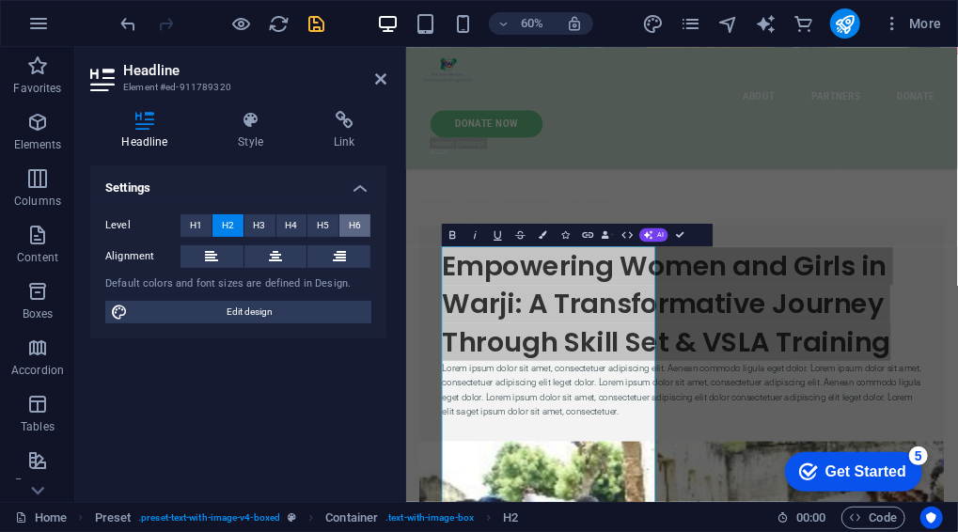
click at [358, 220] on span "H6" at bounding box center [355, 225] width 12 height 23
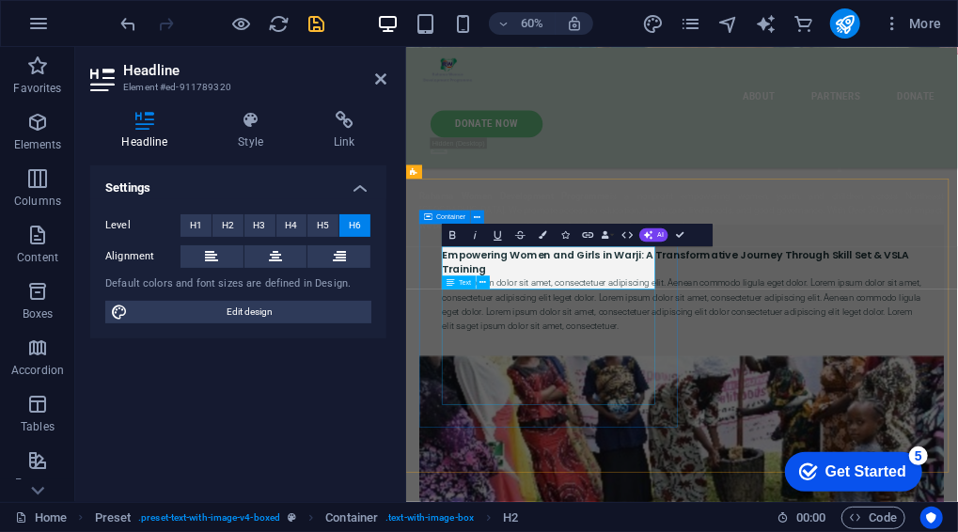
click at [698, 517] on div "Lorem ipsum dolor sit amet, consectetuer adipiscing elit. Aenean commodo ligula…" at bounding box center [864, 475] width 799 height 96
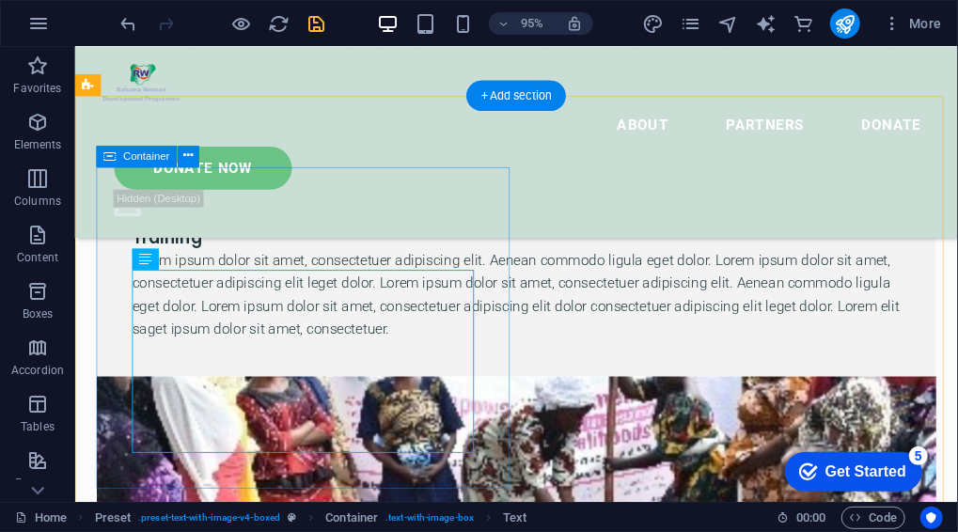
scroll to position [710, 0]
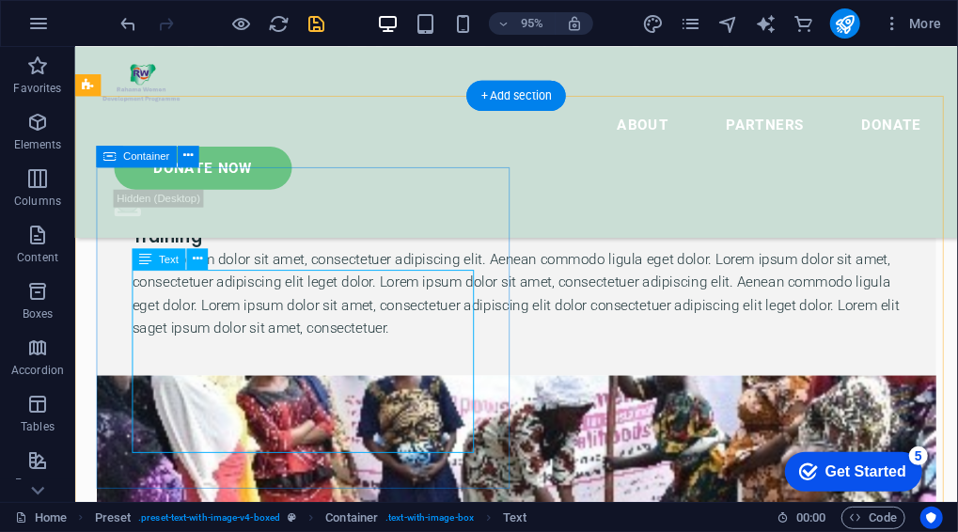
click at [380, 353] on div "Lorem ipsum dolor sit amet, consectetuer adipiscing elit. Aenean commodo ligula…" at bounding box center [538, 306] width 808 height 96
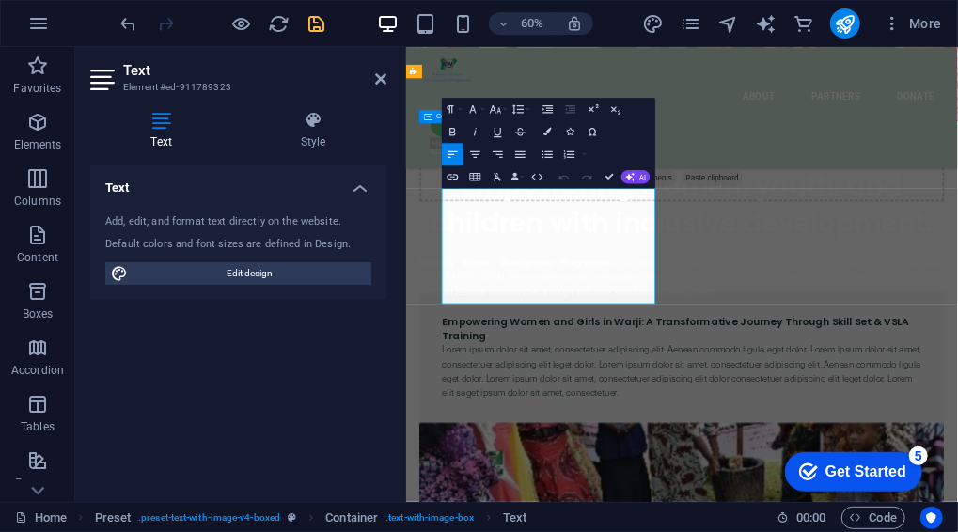
scroll to position [990, 0]
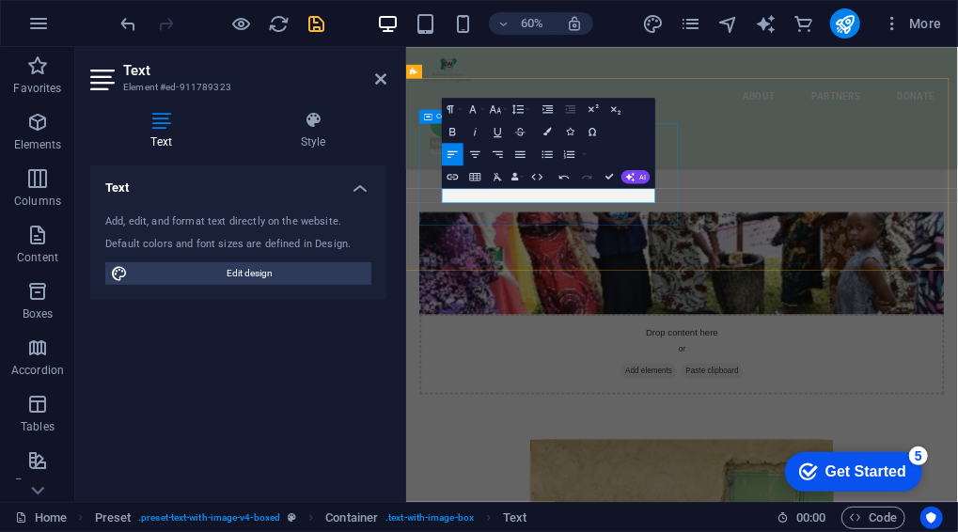
click at [554, 283] on p at bounding box center [864, 270] width 799 height 24
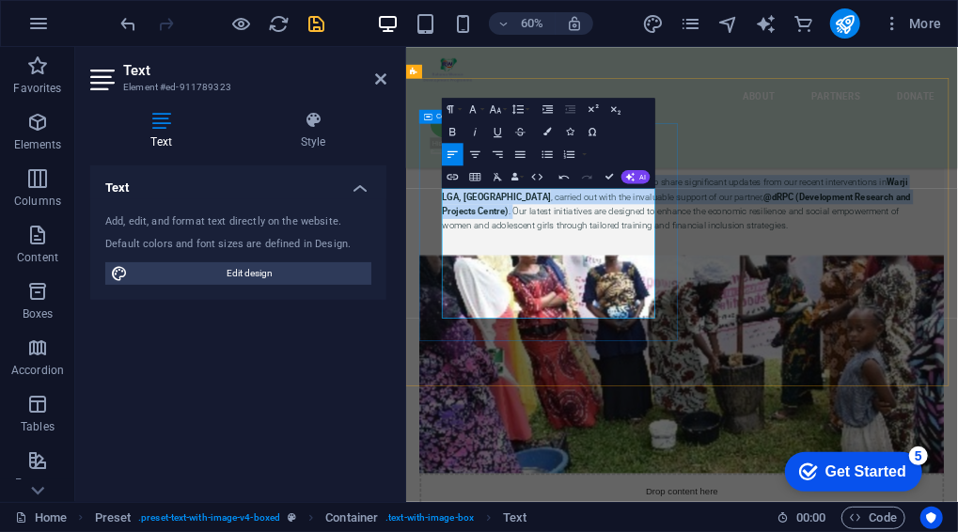
drag, startPoint x: 781, startPoint y: 389, endPoint x: 463, endPoint y: 296, distance: 331.0
click at [463, 296] on div "Empowering Women and Girls in Warji: A Transformative Journey Through Skill Set…" at bounding box center [865, 283] width 874 height 219
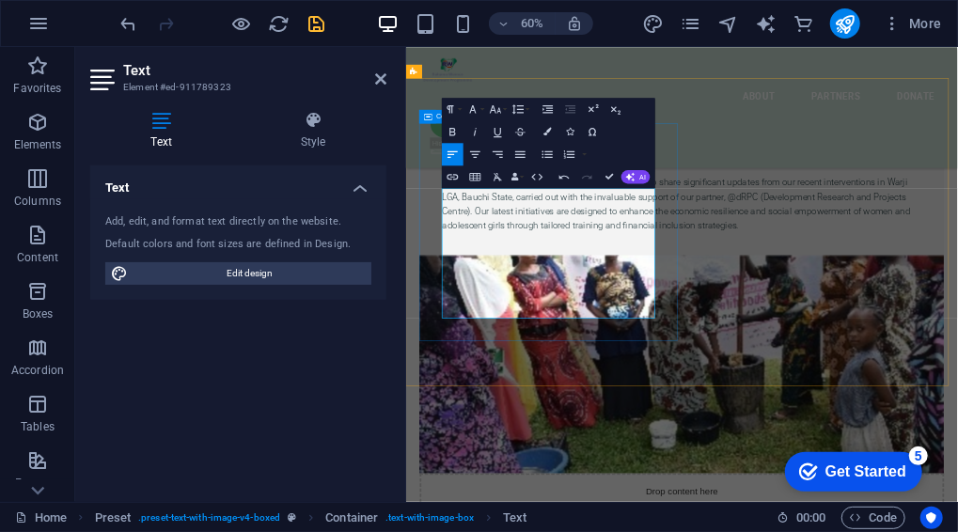
click at [717, 354] on p "Rahama Women Development Programme is proud to share significant updates from o…" at bounding box center [864, 306] width 799 height 96
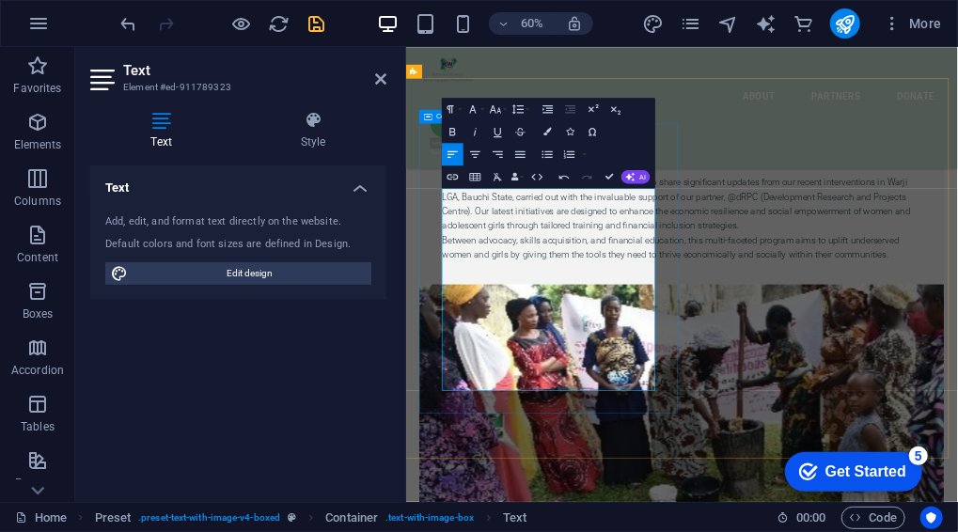
click at [718, 354] on p "Rahama Women Development Programme is proud to share significant updates from o…" at bounding box center [864, 306] width 799 height 96
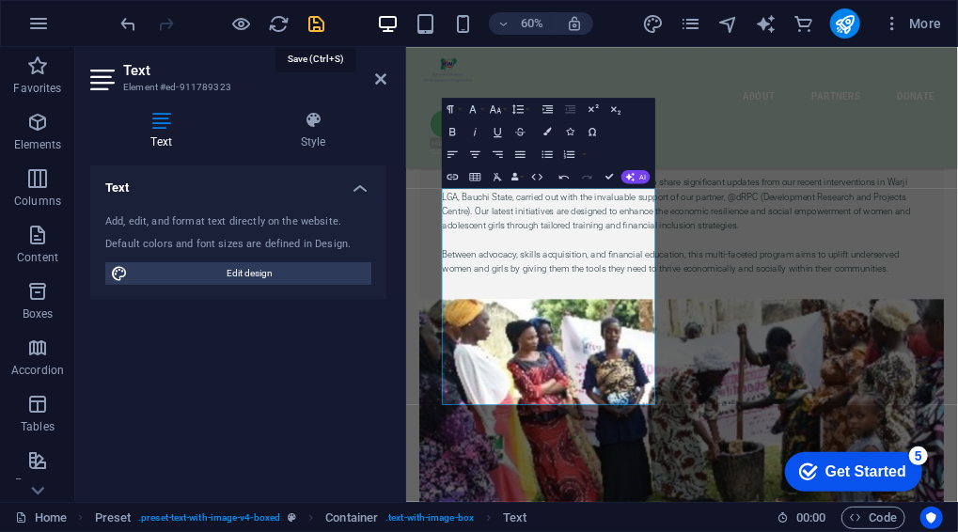
click at [313, 23] on icon "save" at bounding box center [317, 24] width 22 height 22
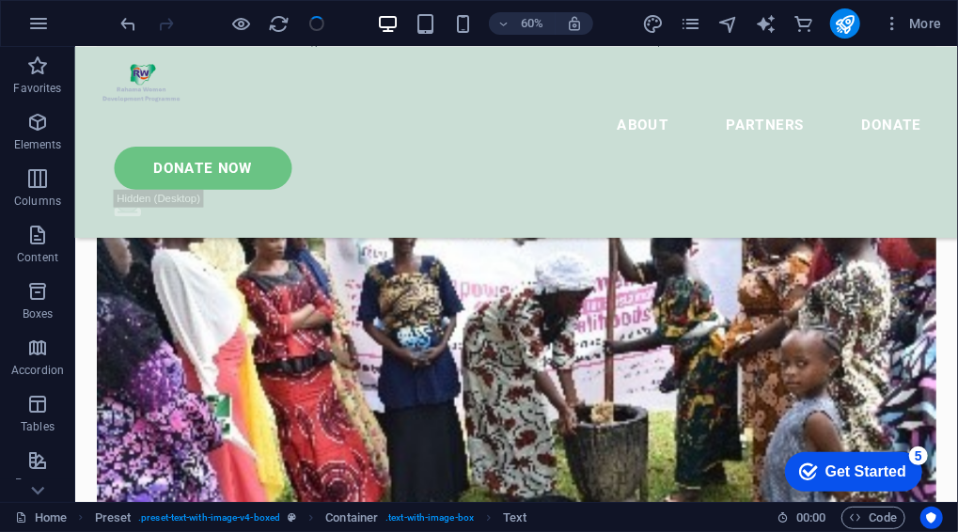
scroll to position [710, 0]
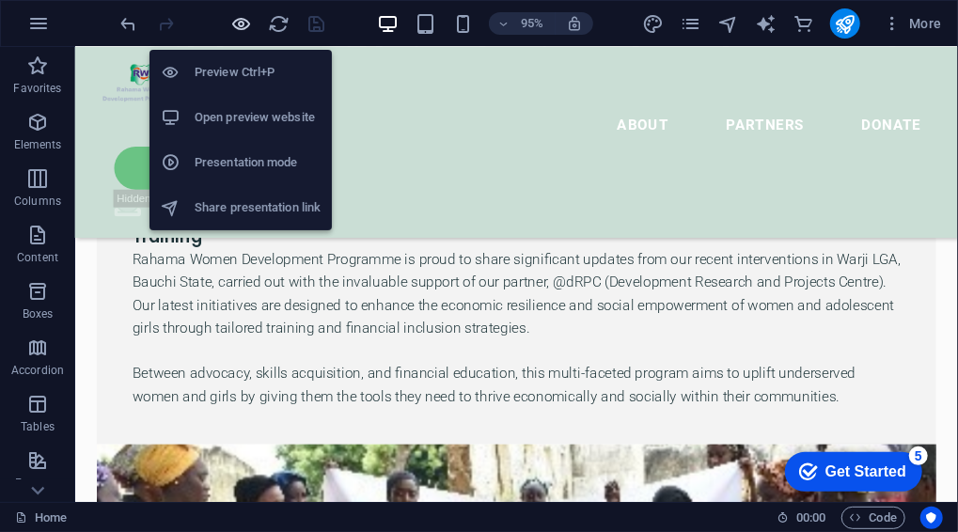
click at [0, 0] on icon "button" at bounding box center [0, 0] width 0 height 0
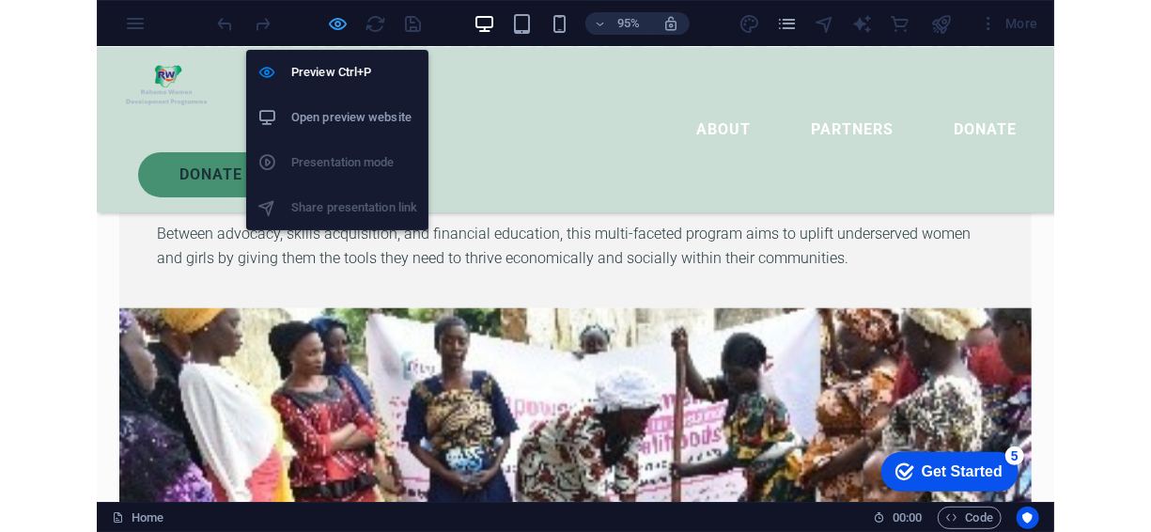
scroll to position [686, 0]
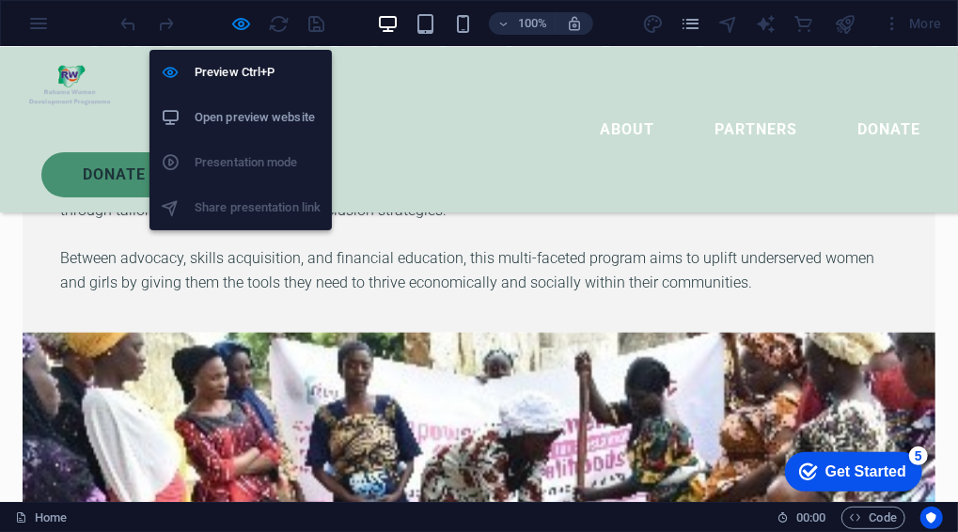
click at [279, 112] on h6 "Open preview website" at bounding box center [258, 117] width 126 height 23
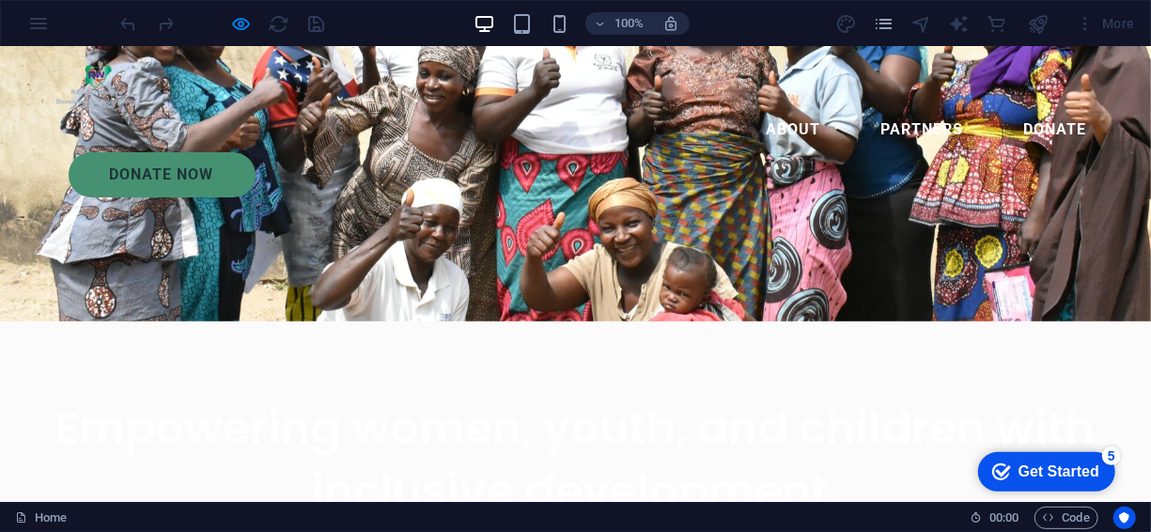
scroll to position [0, 0]
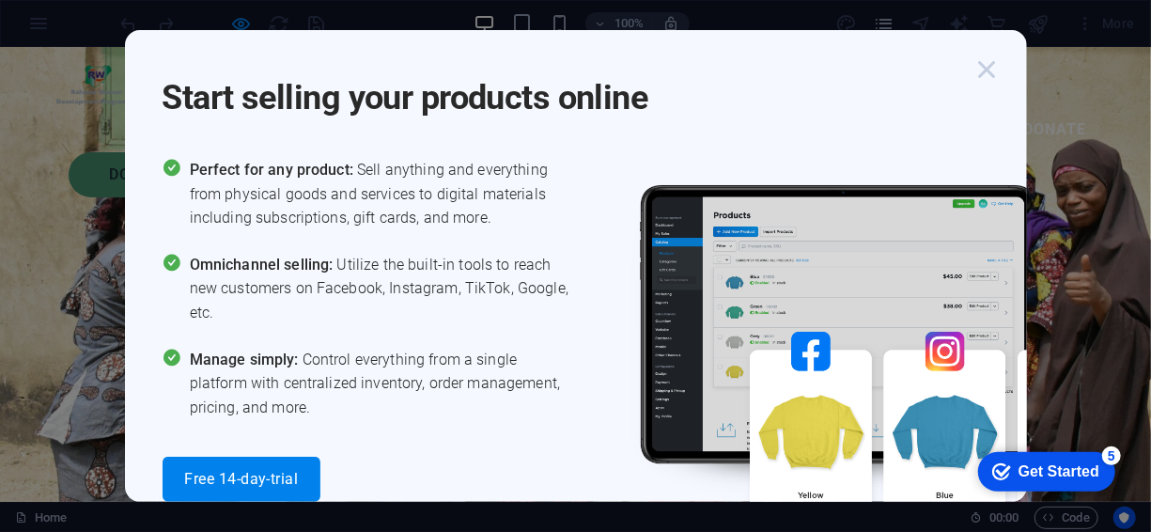
click at [985, 64] on icon "button" at bounding box center [988, 70] width 34 height 34
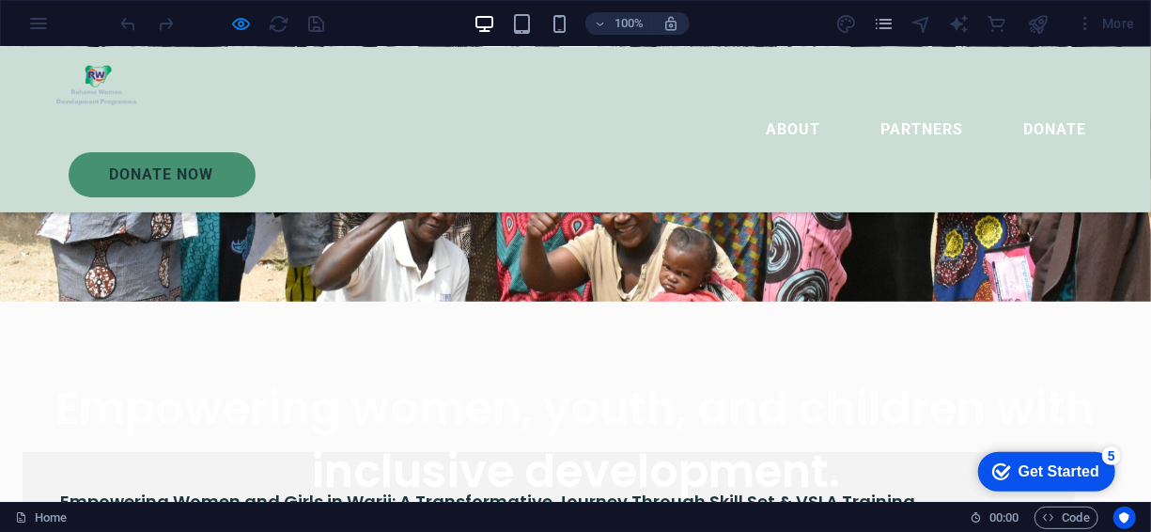
scroll to position [414, 0]
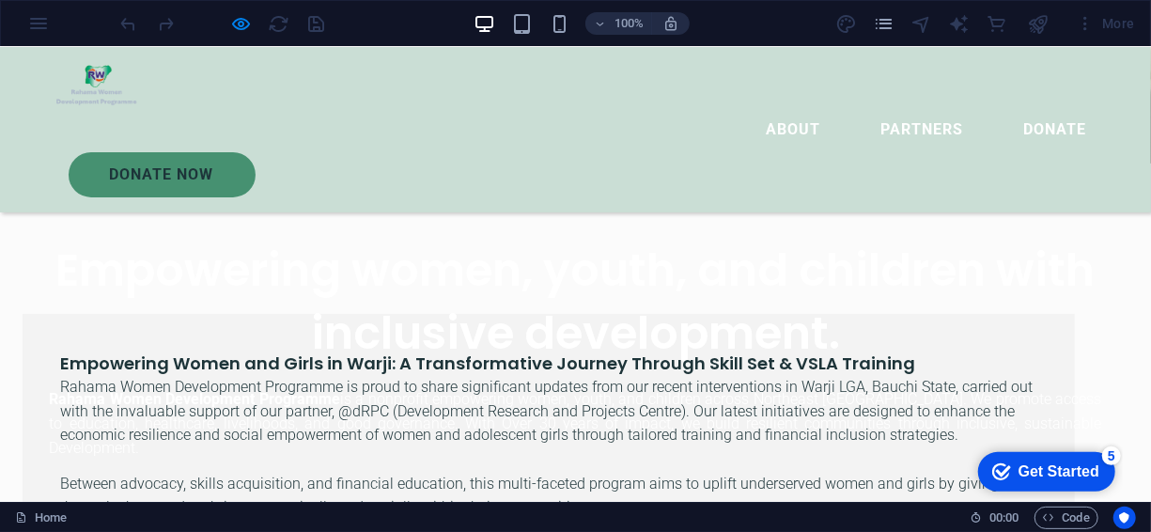
click at [477, 373] on h6 "Empowering Women and Girls in Warji: A Transformative Journey Through Skill Set…" at bounding box center [548, 362] width 977 height 23
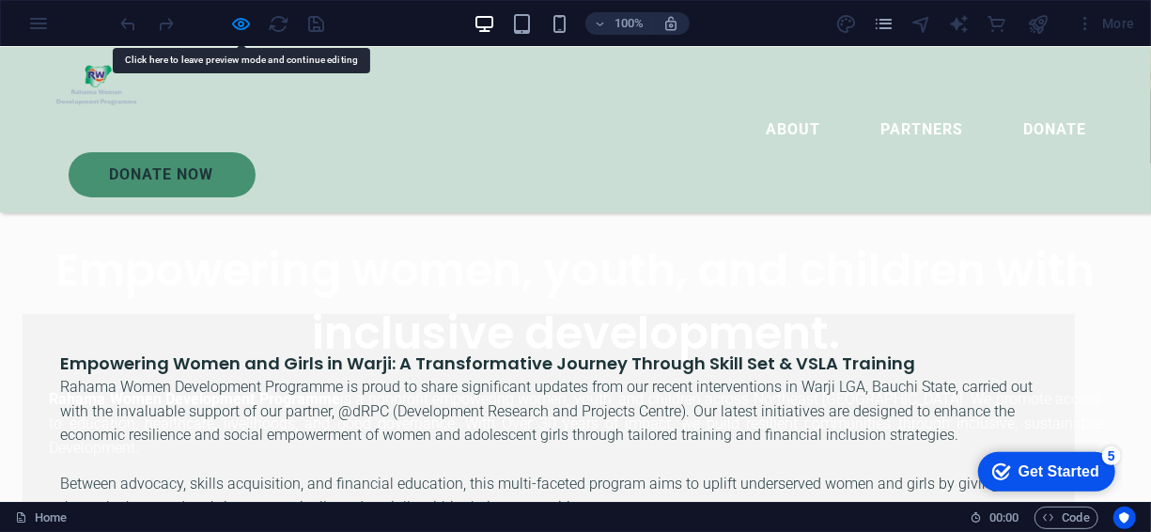
drag, startPoint x: 477, startPoint y: 373, endPoint x: 603, endPoint y: 155, distance: 251.8
click at [603, 155] on div "Drop content here or Add elements Paste clipboard" at bounding box center [575, 162] width 1151 height 150
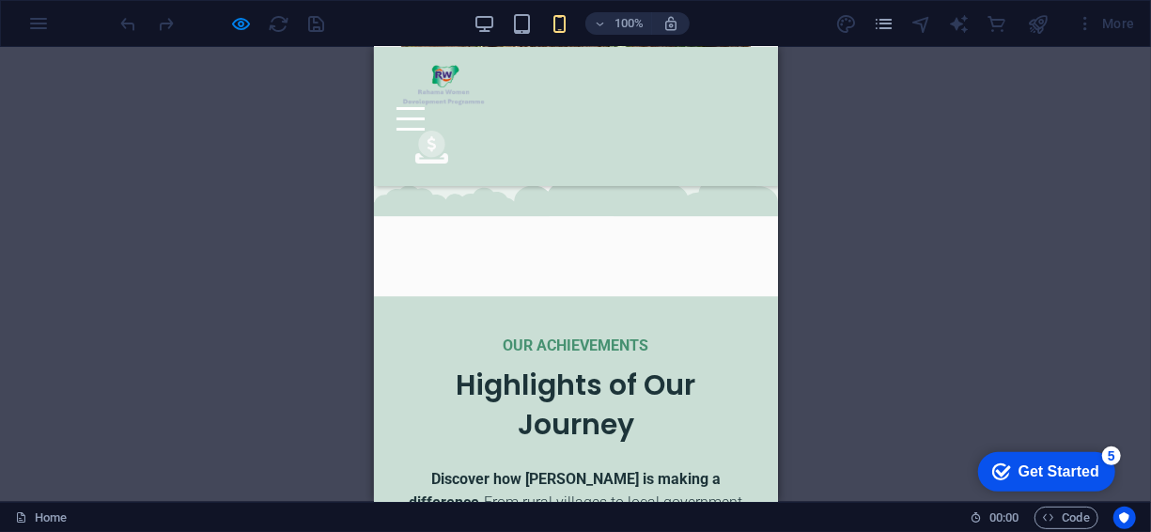
scroll to position [2087, 0]
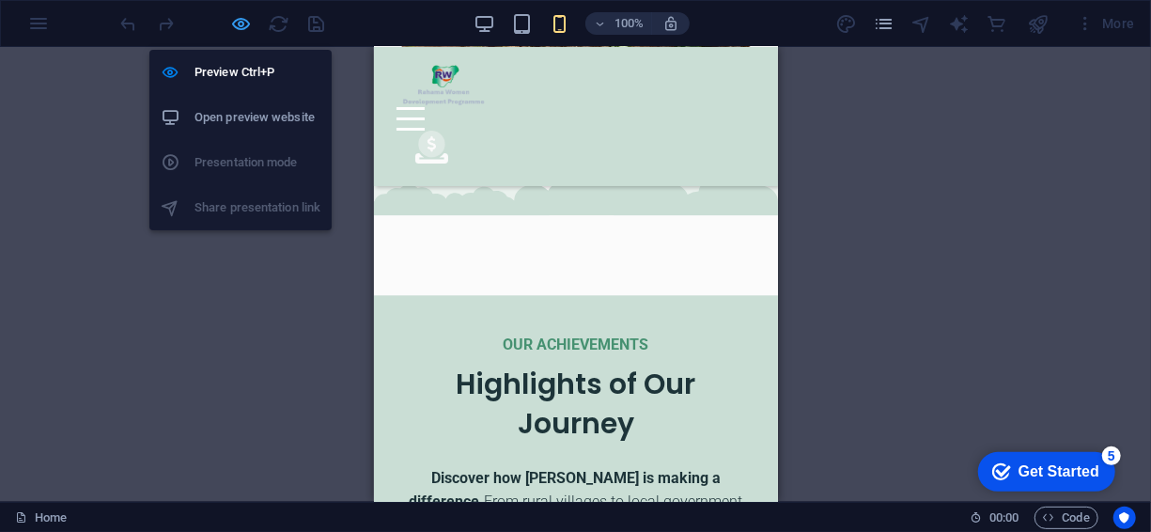
click at [0, 0] on icon "button" at bounding box center [0, 0] width 0 height 0
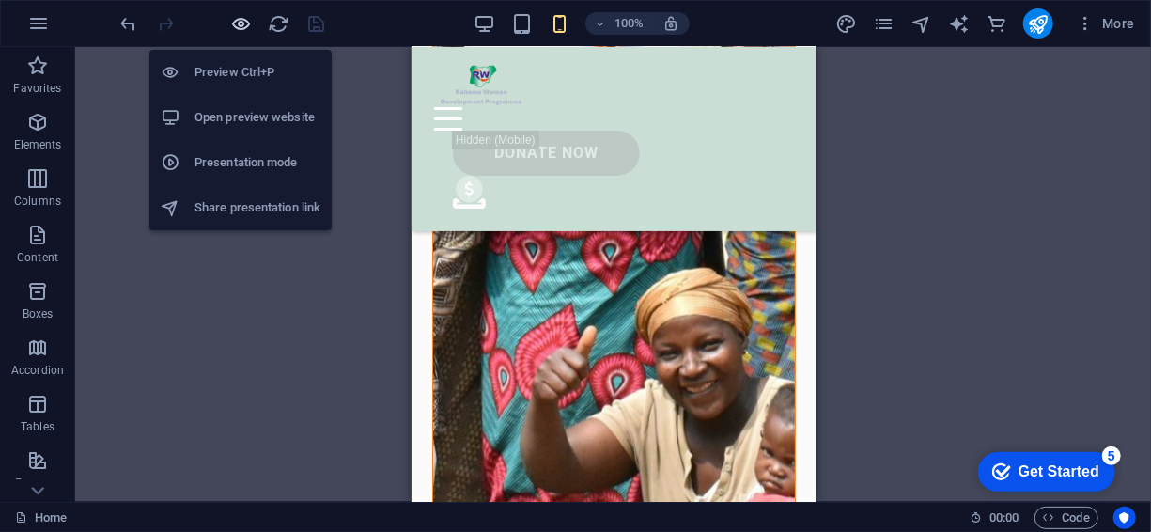
scroll to position [2853, 0]
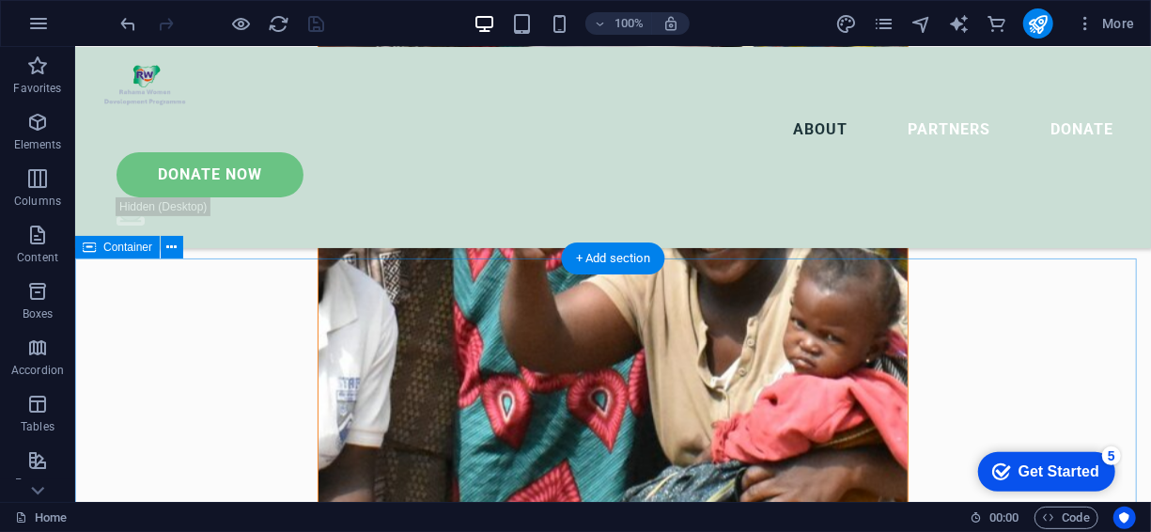
scroll to position [2598, 0]
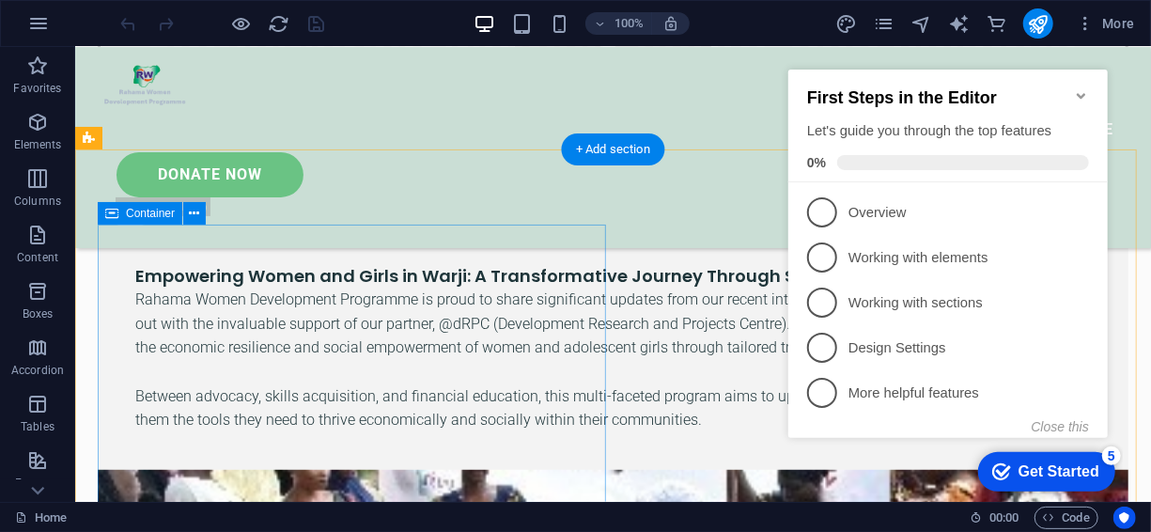
scroll to position [635, 0]
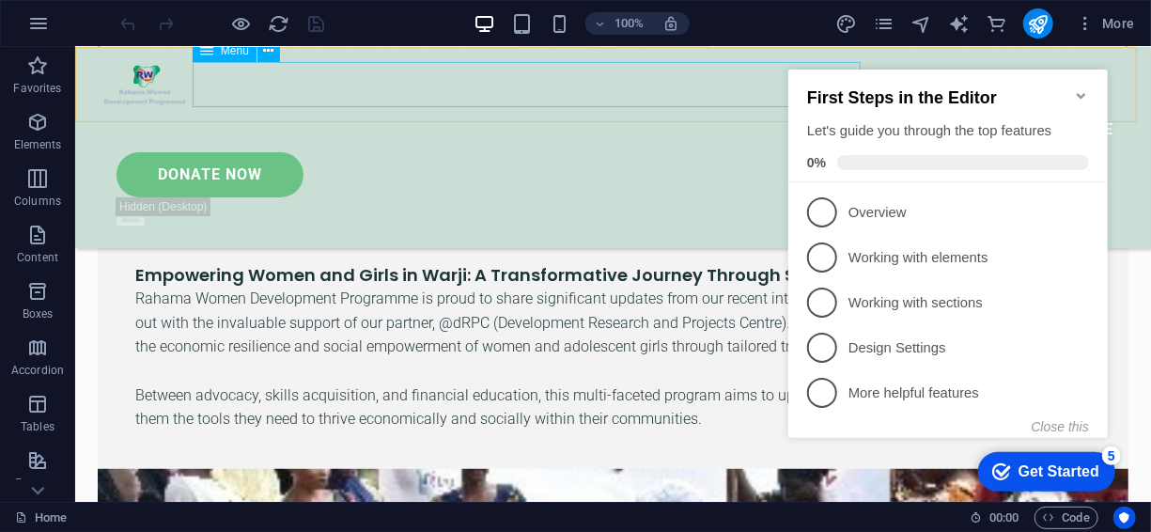
click at [749, 106] on nav "About Partners Donate" at bounding box center [612, 128] width 1031 height 45
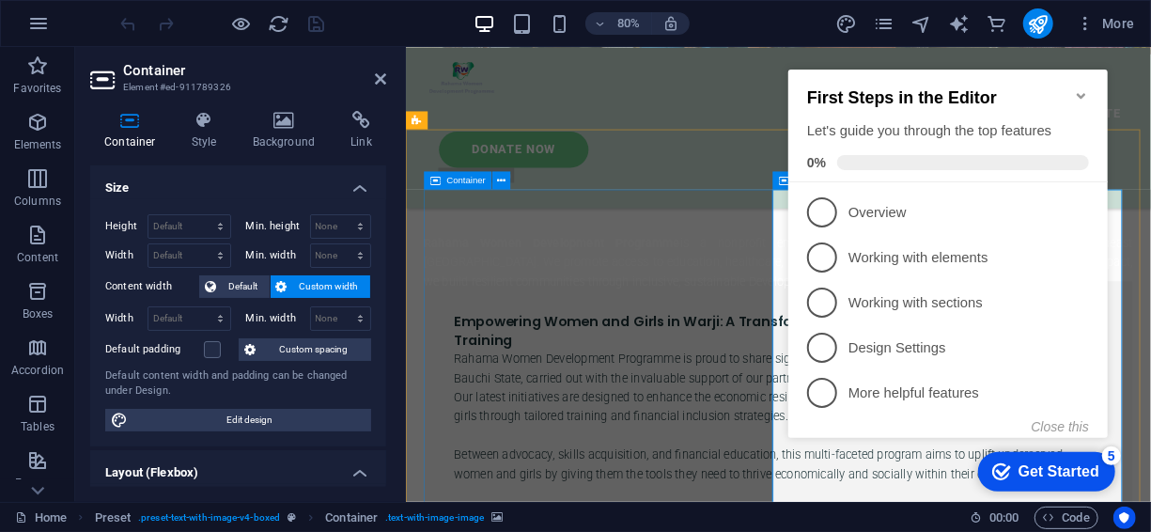
scroll to position [749, 0]
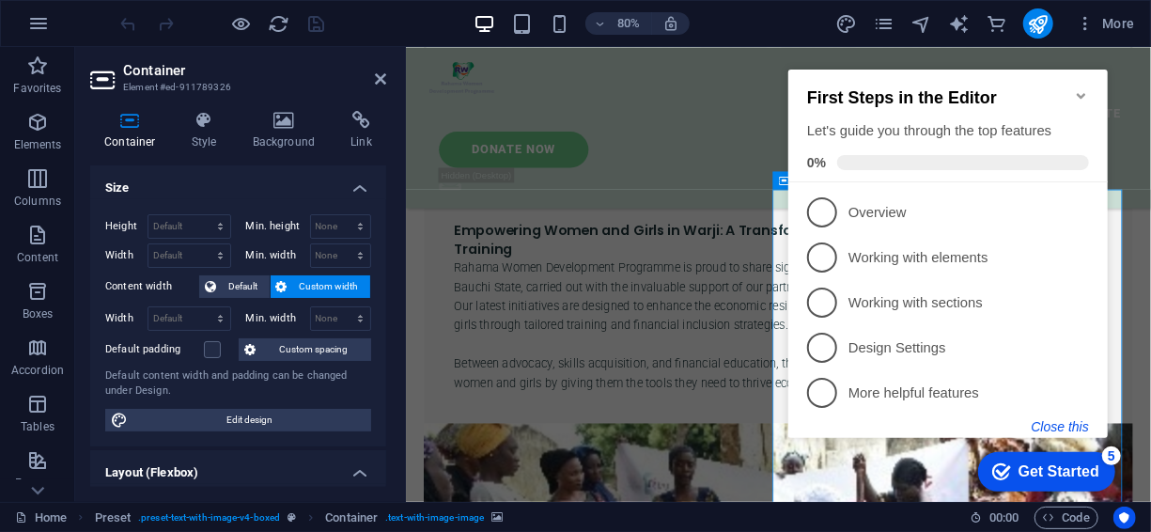
click at [1061, 426] on button "Close this" at bounding box center [1059, 425] width 57 height 15
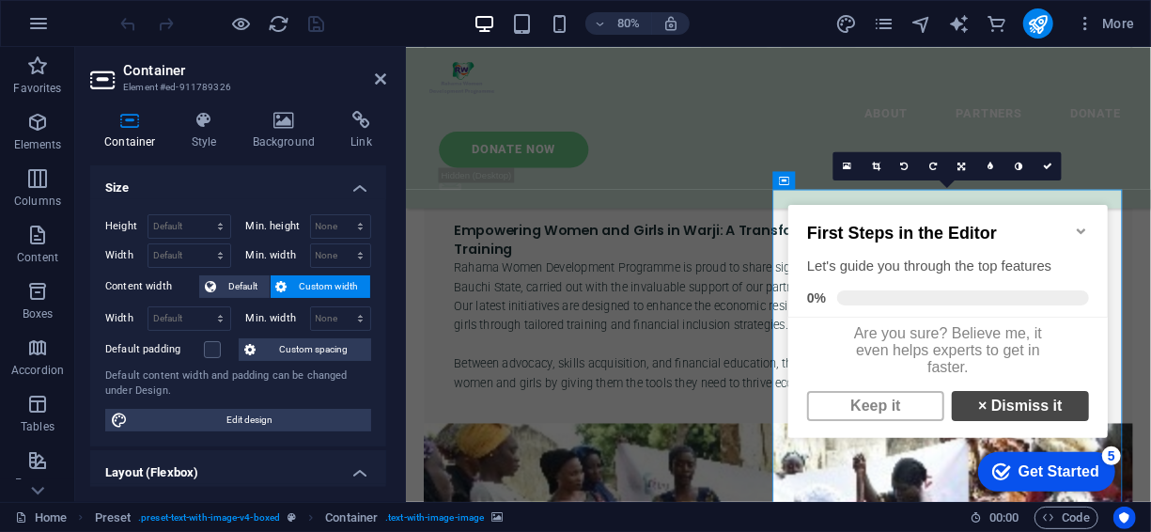
click at [997, 420] on link "× Dismiss it" at bounding box center [1019, 405] width 137 height 30
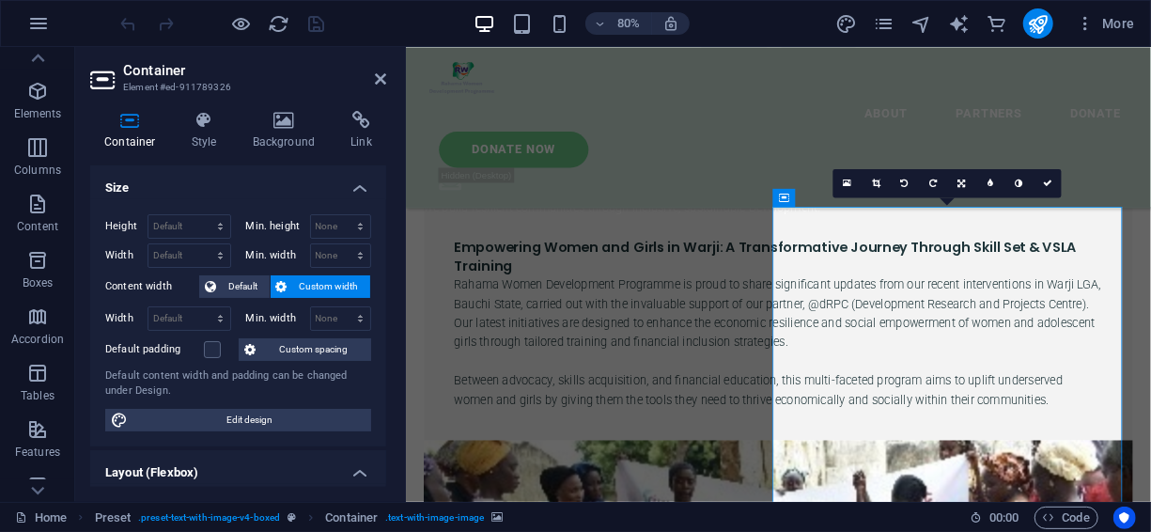
scroll to position [30, 0]
